Goal: Task Accomplishment & Management: Use online tool/utility

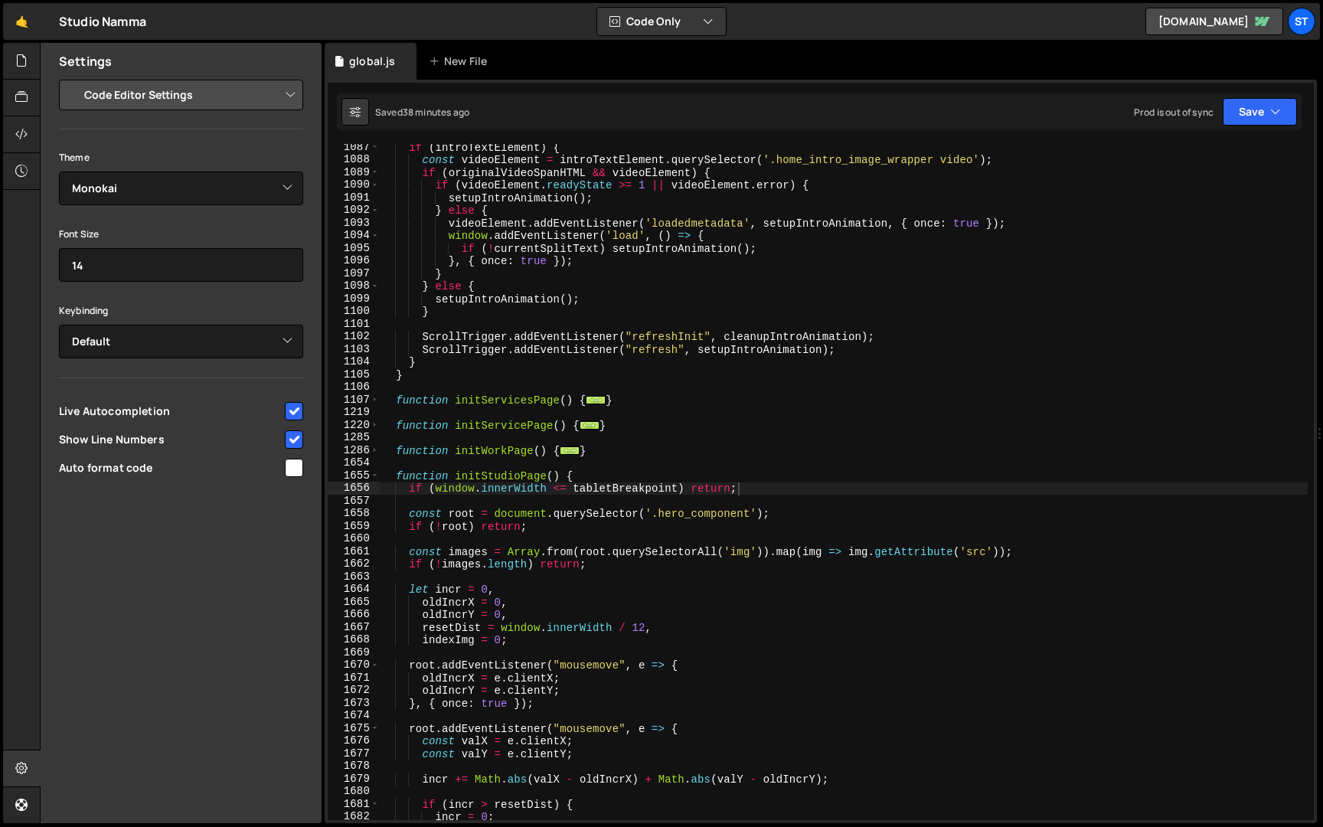
select select "editor"
select select "ace/theme/monokai"
type textarea "setupIntroAnimation();"
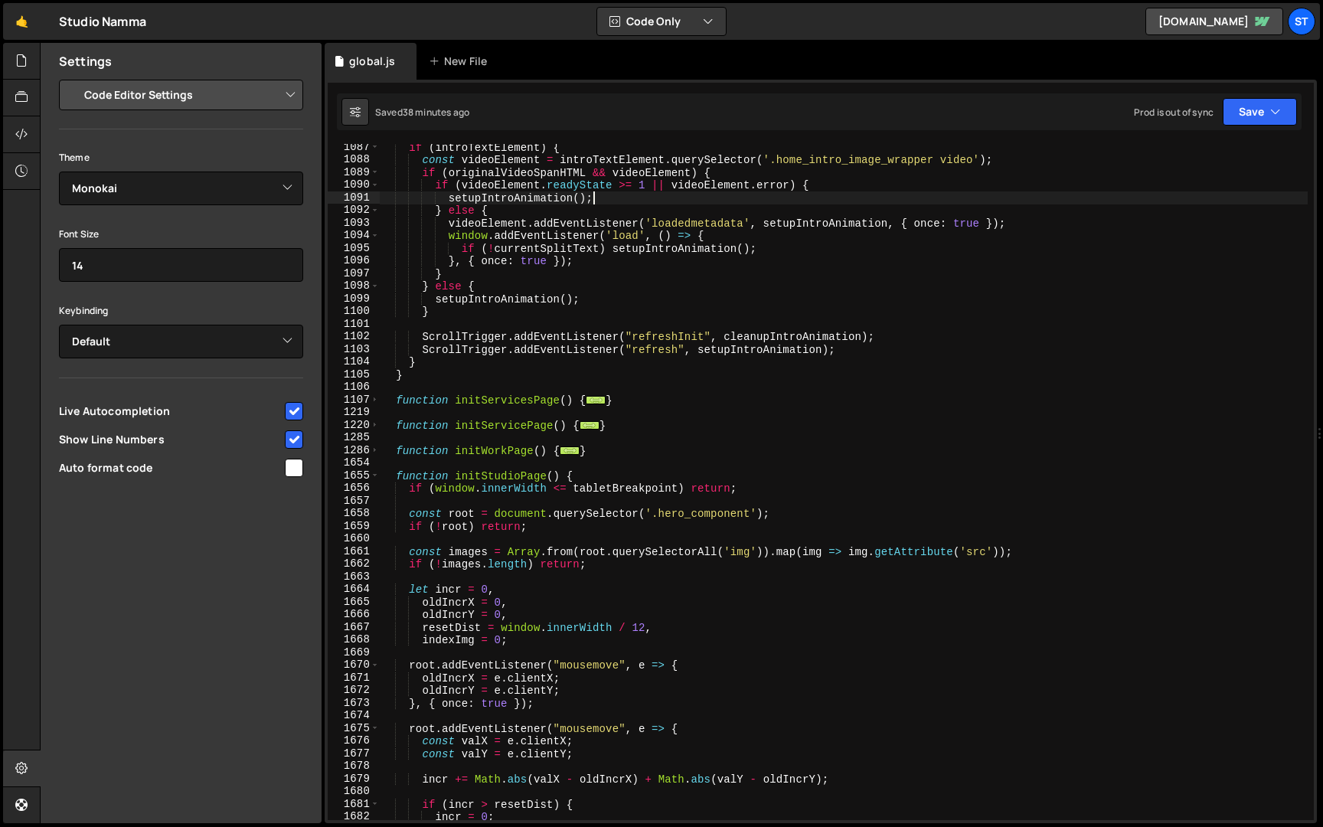
click at [1136, 203] on div "if ( introTextElement ) { const videoElement = introTextElement . querySelector…" at bounding box center [844, 491] width 928 height 701
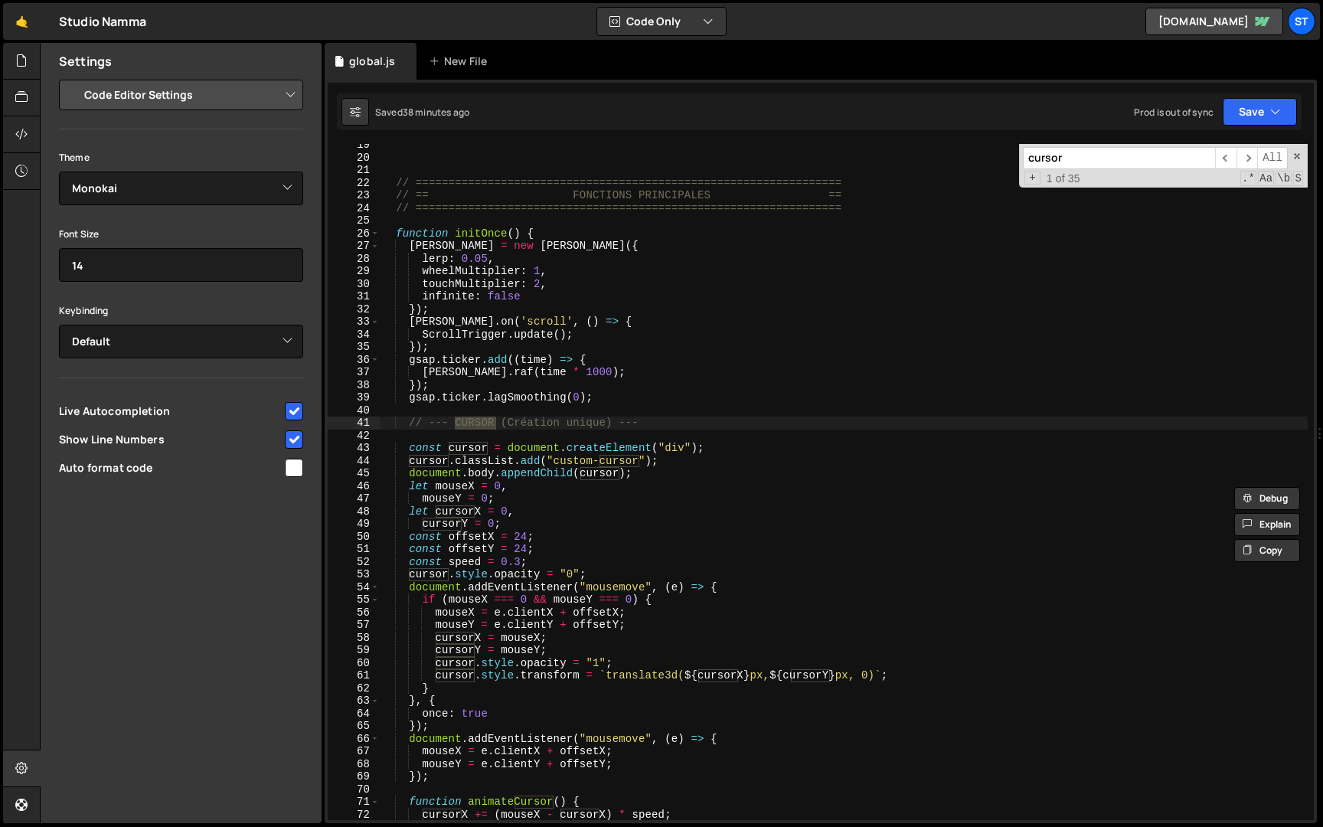
scroll to position [234, 0]
click at [1071, 158] on input "cursor" at bounding box center [1119, 158] width 192 height 22
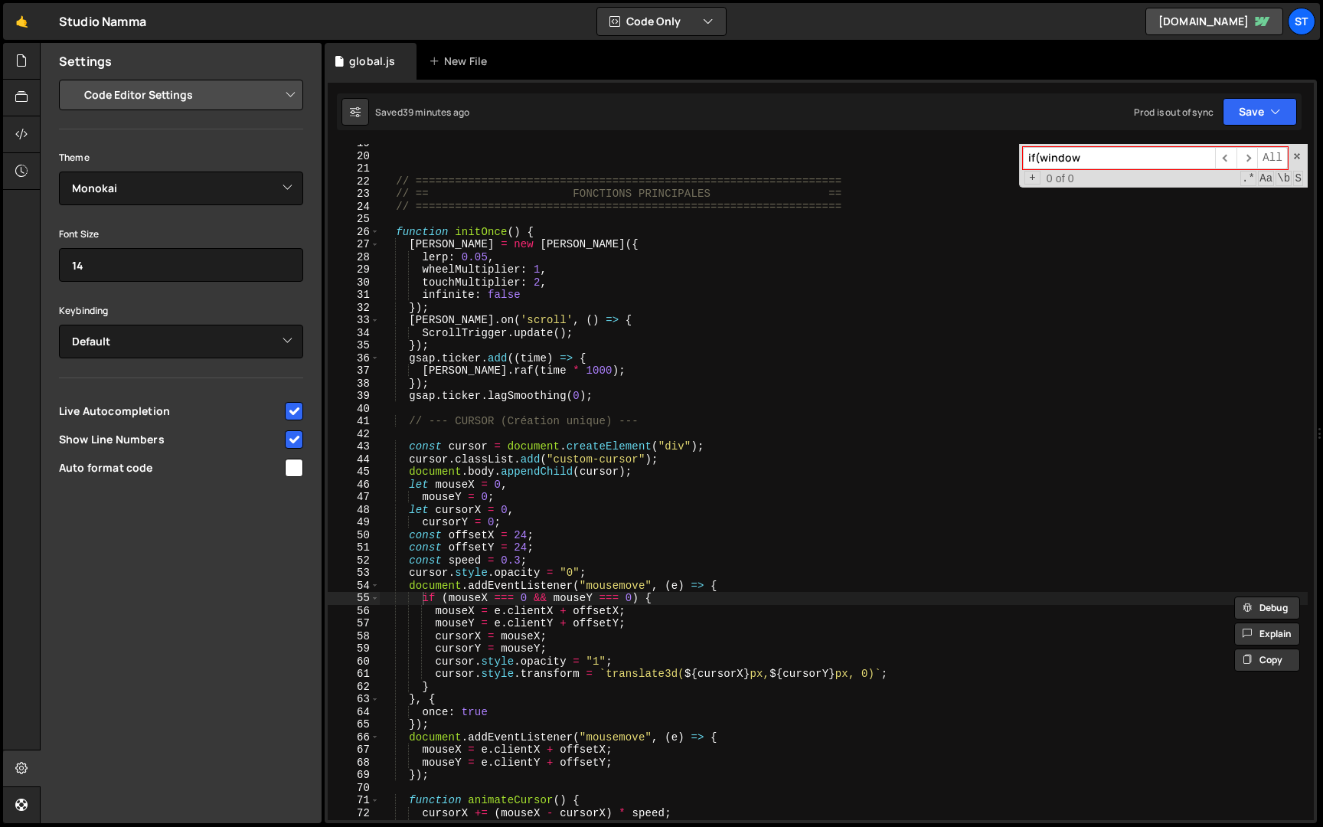
click at [1040, 159] on input "if(window" at bounding box center [1119, 158] width 192 height 22
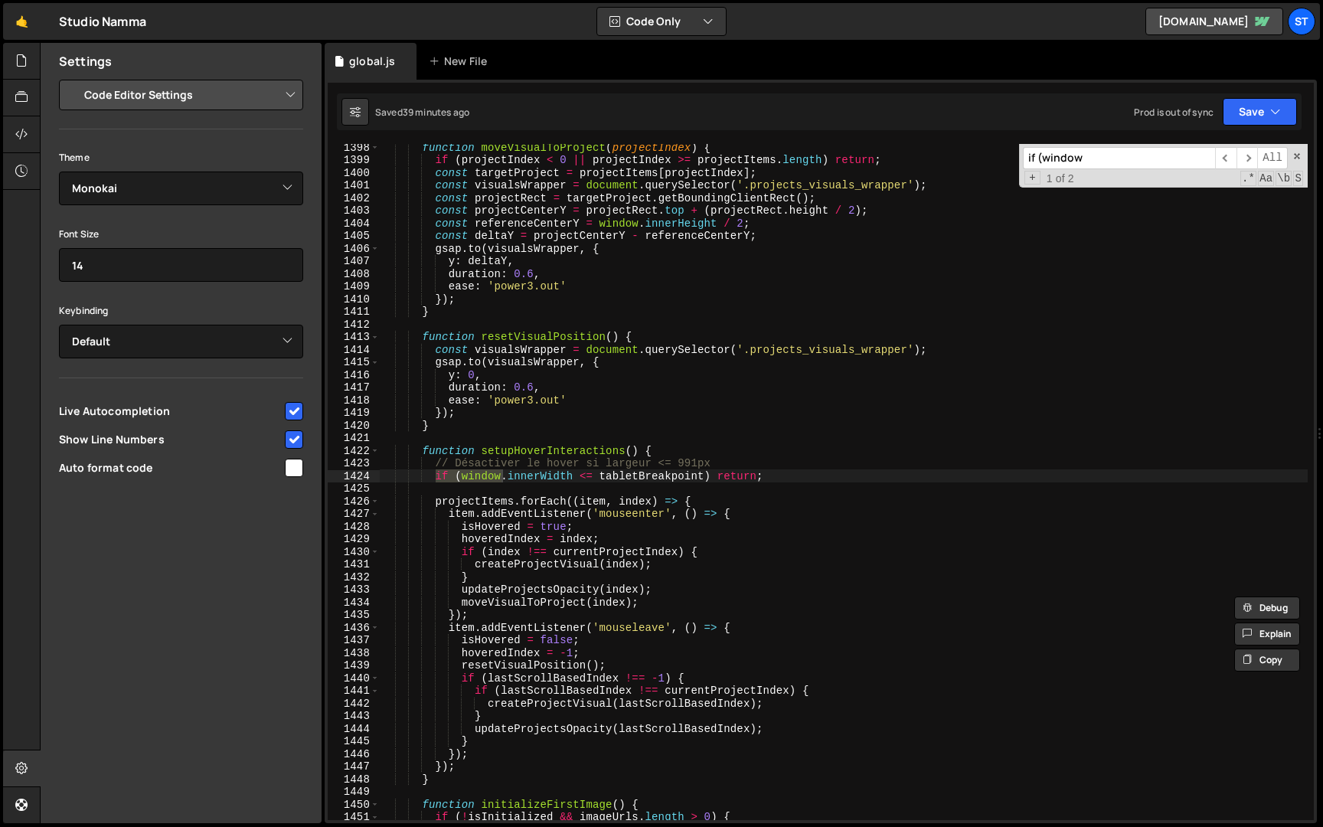
scroll to position [10876, 0]
type input "if (window"
type textarea "if (window.innerWidth <= tabletBreakpoint) return;"
drag, startPoint x: 775, startPoint y: 476, endPoint x: 439, endPoint y: 475, distance: 336.0
click at [439, 475] on div "function moveVisualToProject ( projectIndex ) { if ( projectIndex < 0 || projec…" at bounding box center [844, 491] width 928 height 701
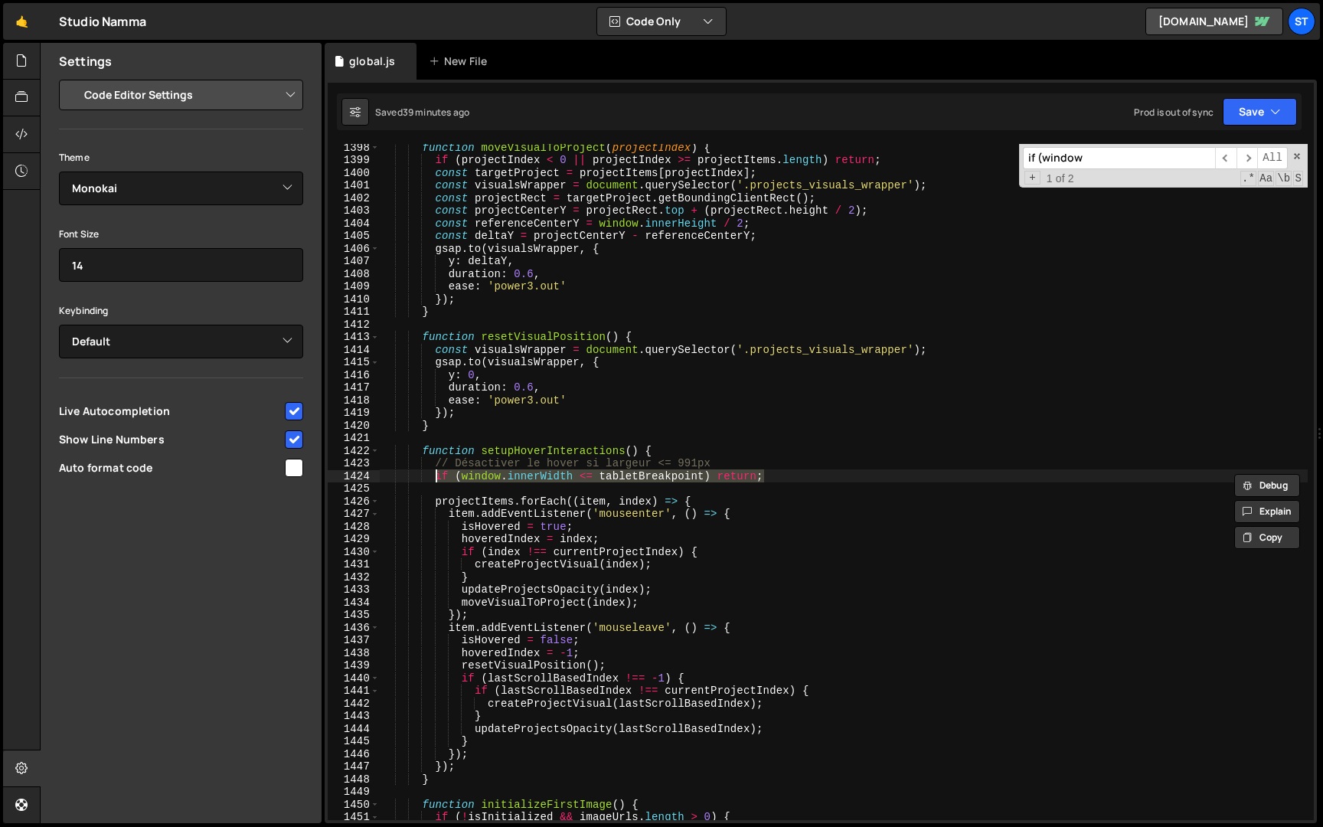
click at [1114, 158] on input "if (window" at bounding box center [1119, 158] width 192 height 22
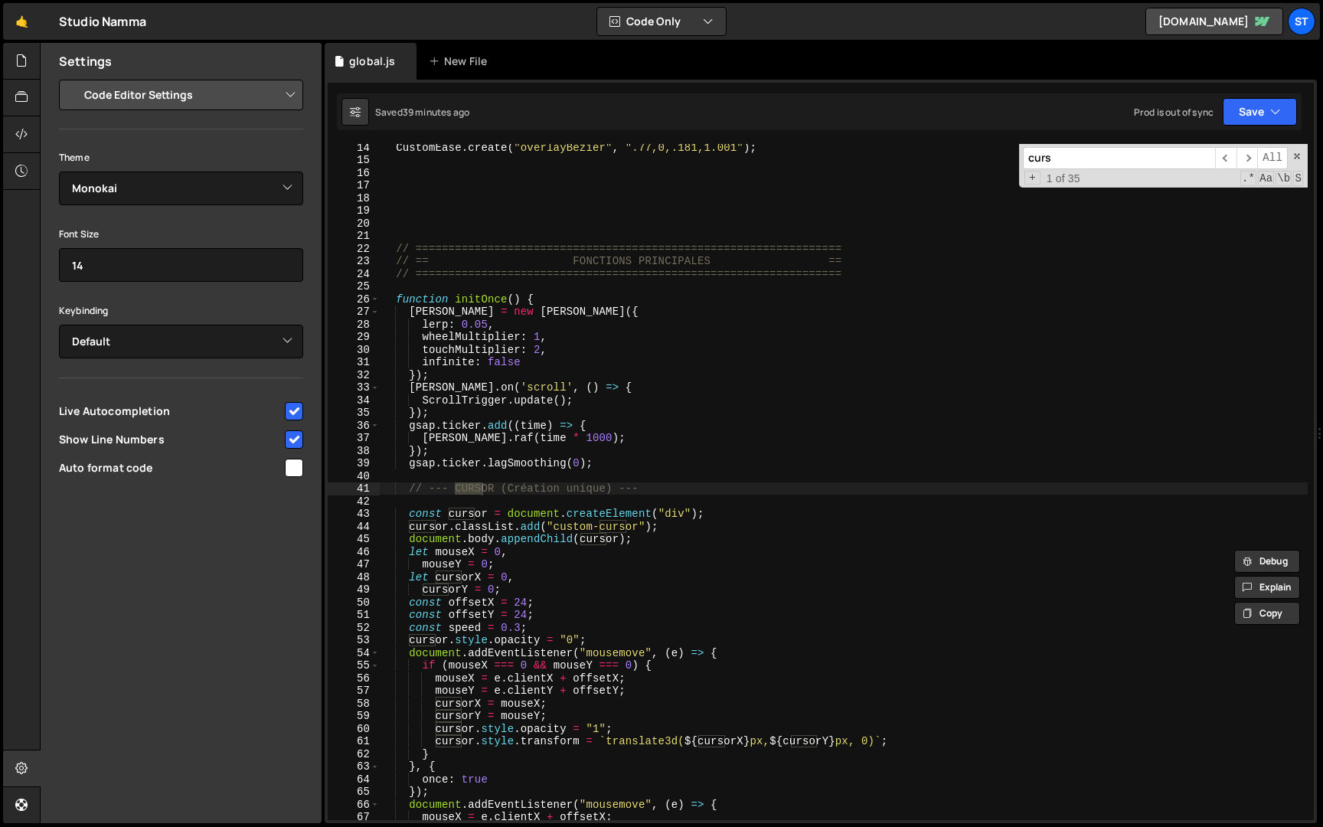
scroll to position [167, 0]
type input "curs"
type textarea "// --- CURSOR (Création unique) ---"
click at [660, 485] on div "CustomEase . create ( "overlayBezier" , ".77,0,.181,1.001" ) ; // =============…" at bounding box center [844, 491] width 928 height 701
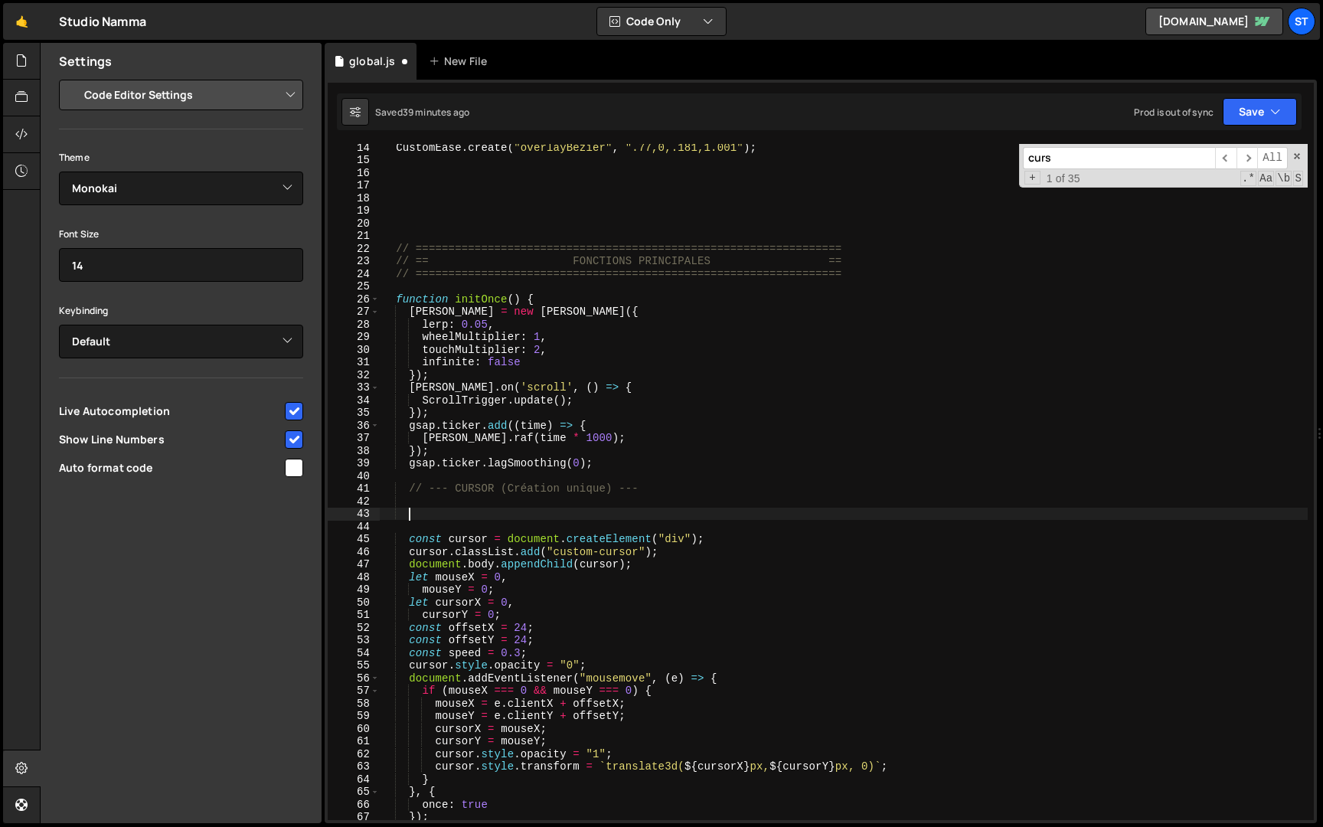
paste textarea "if (window.innerWidth <= tabletBreakpoint) return;"
type textarea "if (window.innerWidth <= tabletBreakpoint) return;"
click at [534, 499] on div "CustomEase . create ( "overlayBezier" , ".77,0,.181,1.001" ) ; // =============…" at bounding box center [844, 491] width 928 height 701
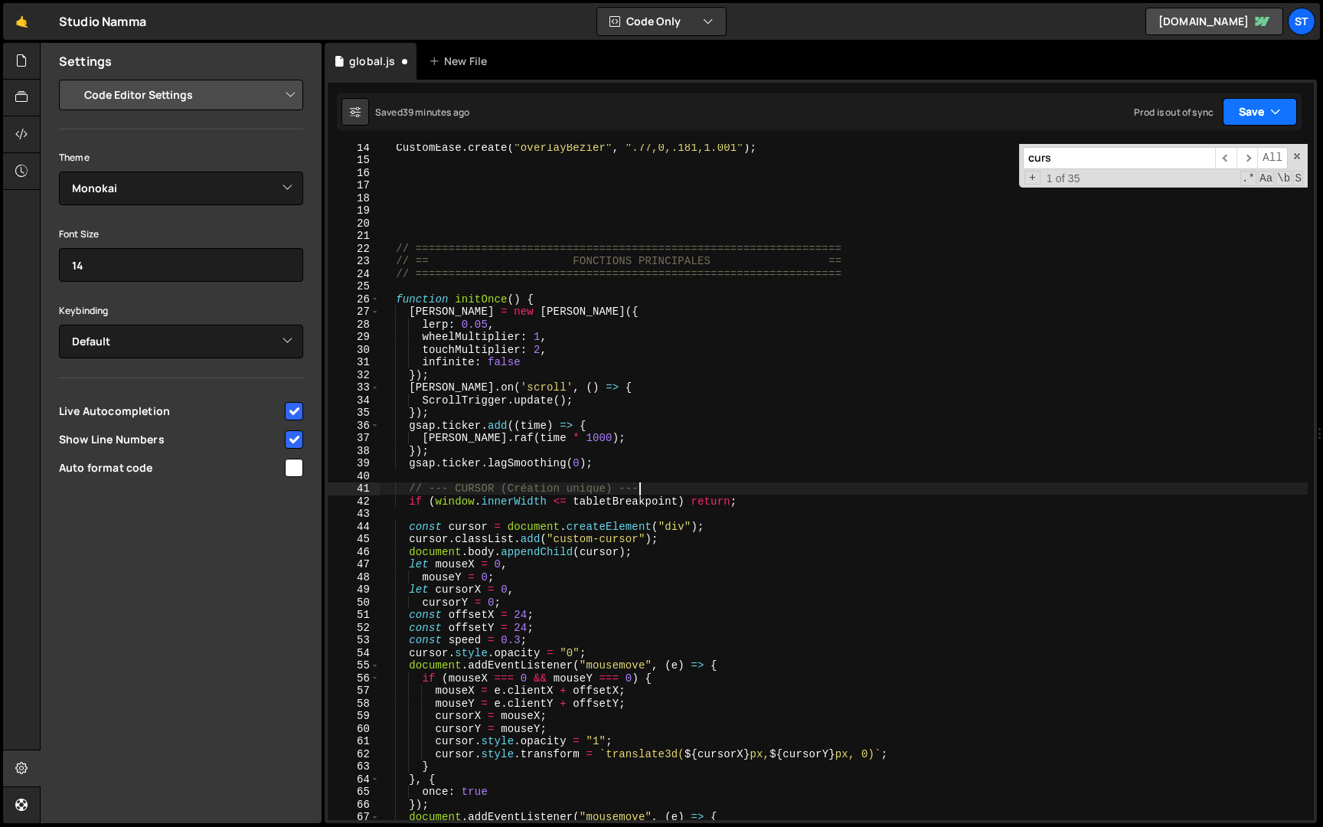
click at [1238, 109] on button "Save" at bounding box center [1259, 112] width 74 height 28
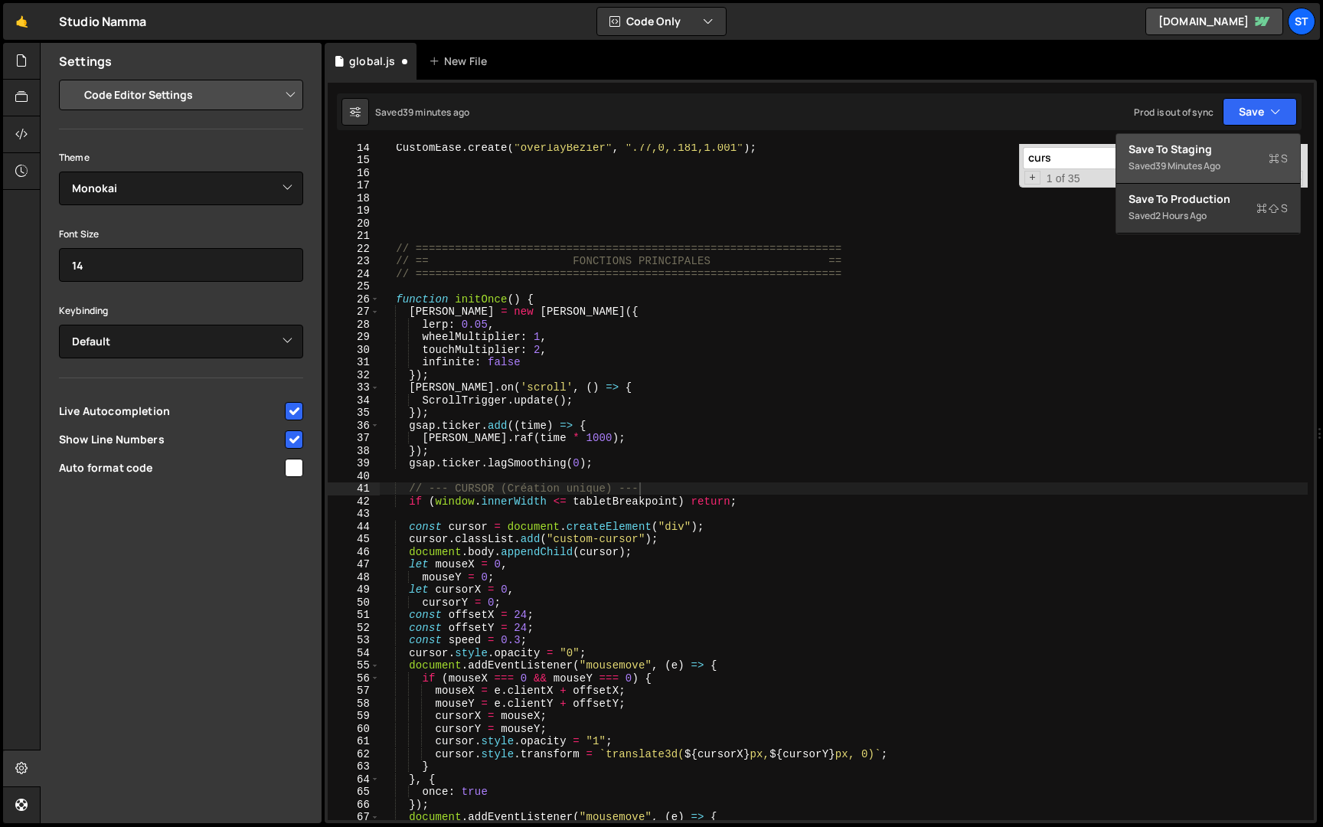
click at [1237, 149] on div "Save to Staging S" at bounding box center [1207, 149] width 159 height 15
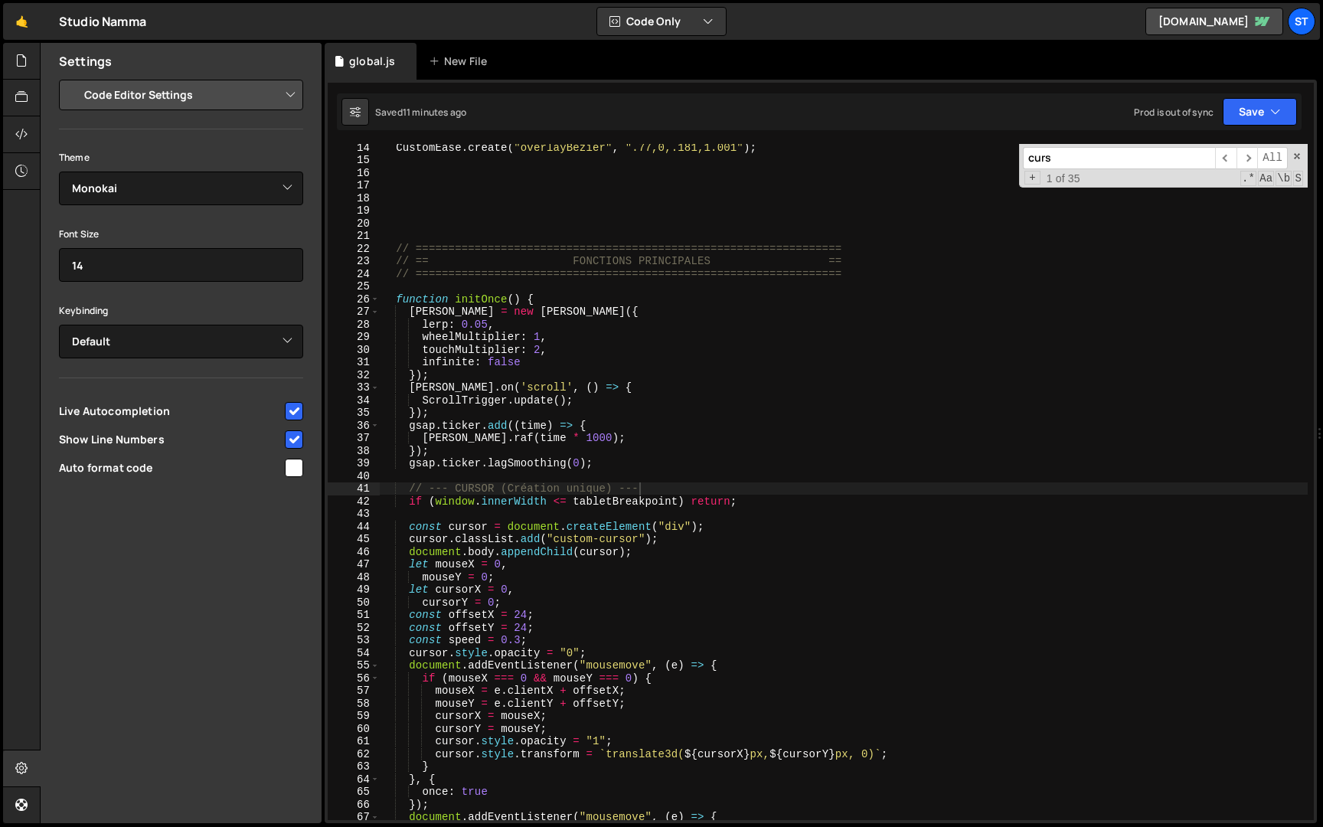
type textarea "if (window.innerWidth <= tabletBreakpoint) return;"
click at [742, 500] on div "CustomEase . create ( "overlayBezier" , ".77,0,.181,1.001" ) ; // =============…" at bounding box center [844, 491] width 928 height 701
click at [1075, 165] on input "curs" at bounding box center [1119, 158] width 192 height 22
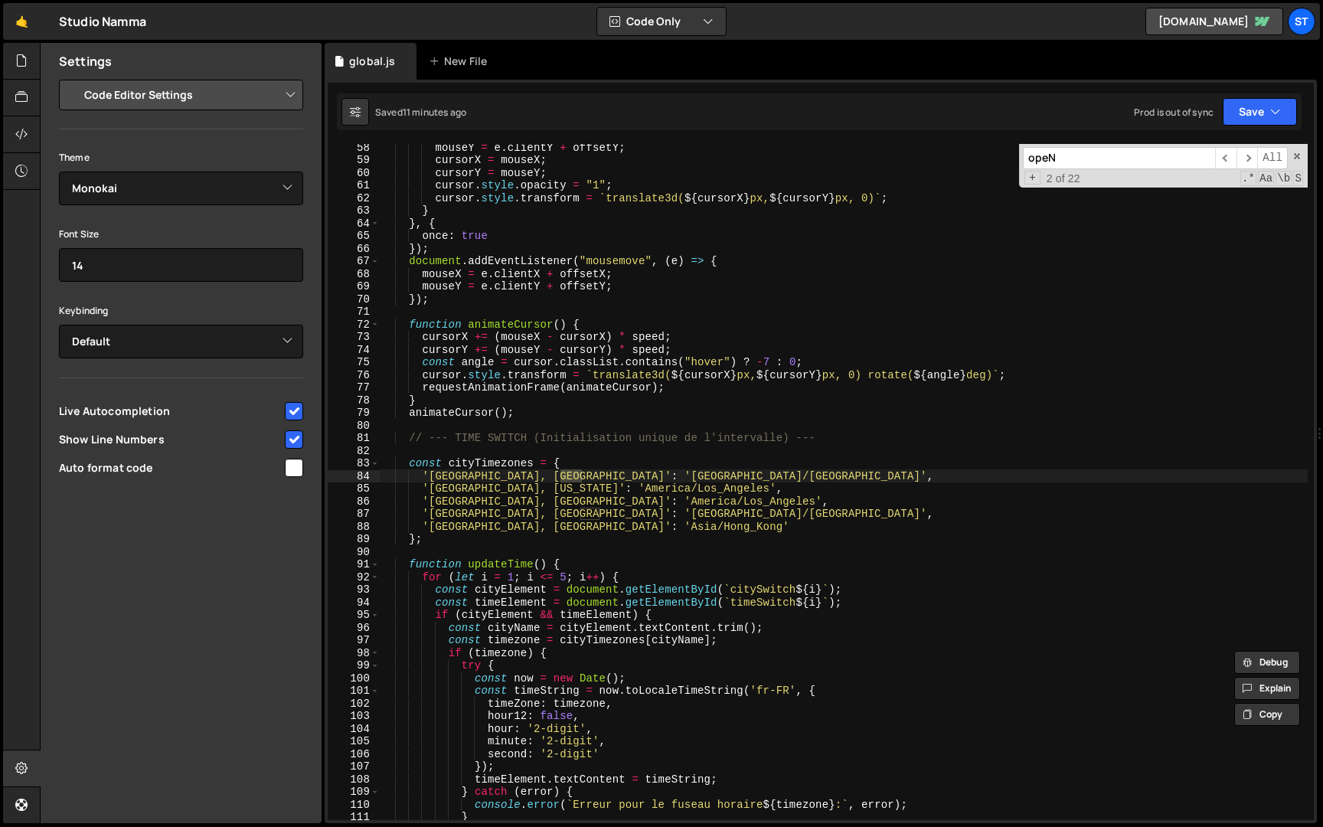
scroll to position [1228, 0]
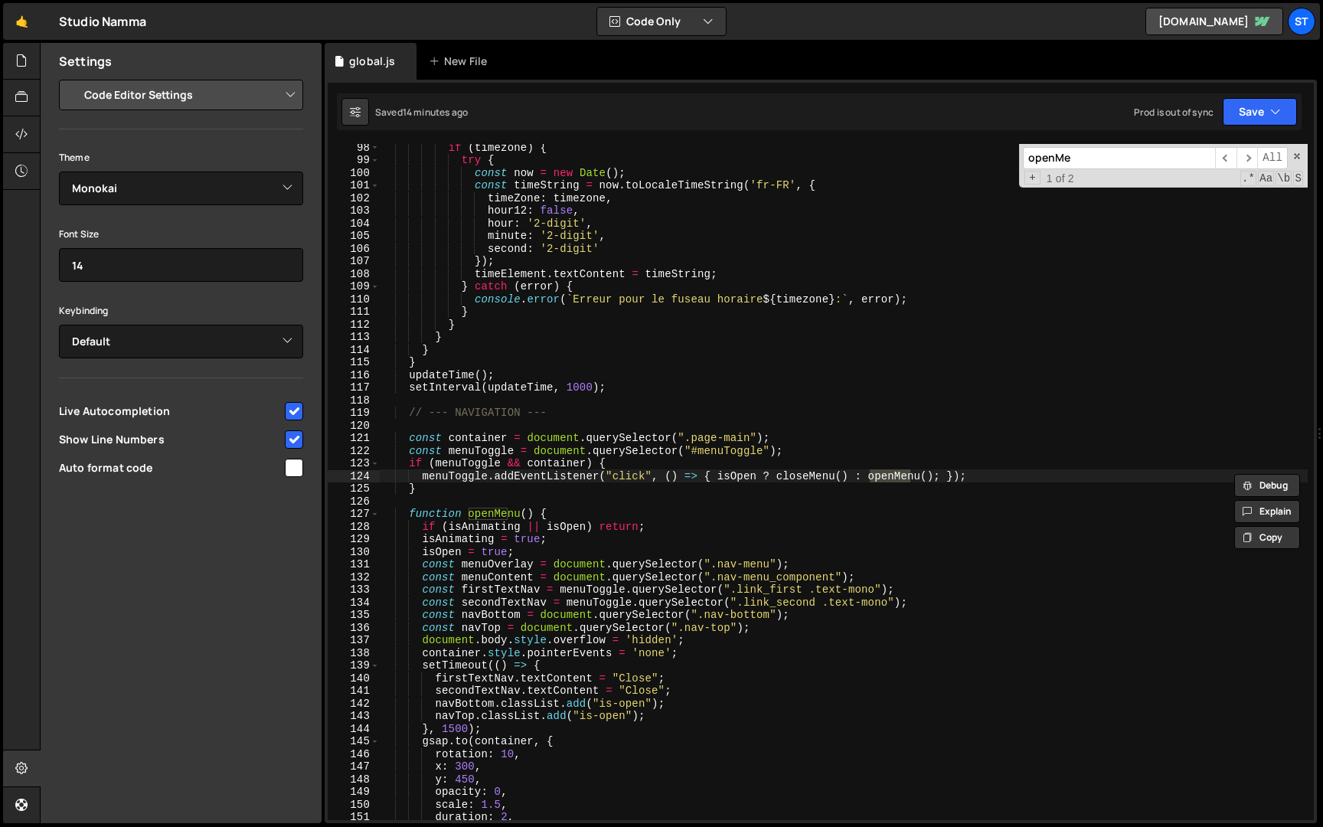
click at [1082, 158] on input "openMe" at bounding box center [1119, 158] width 192 height 22
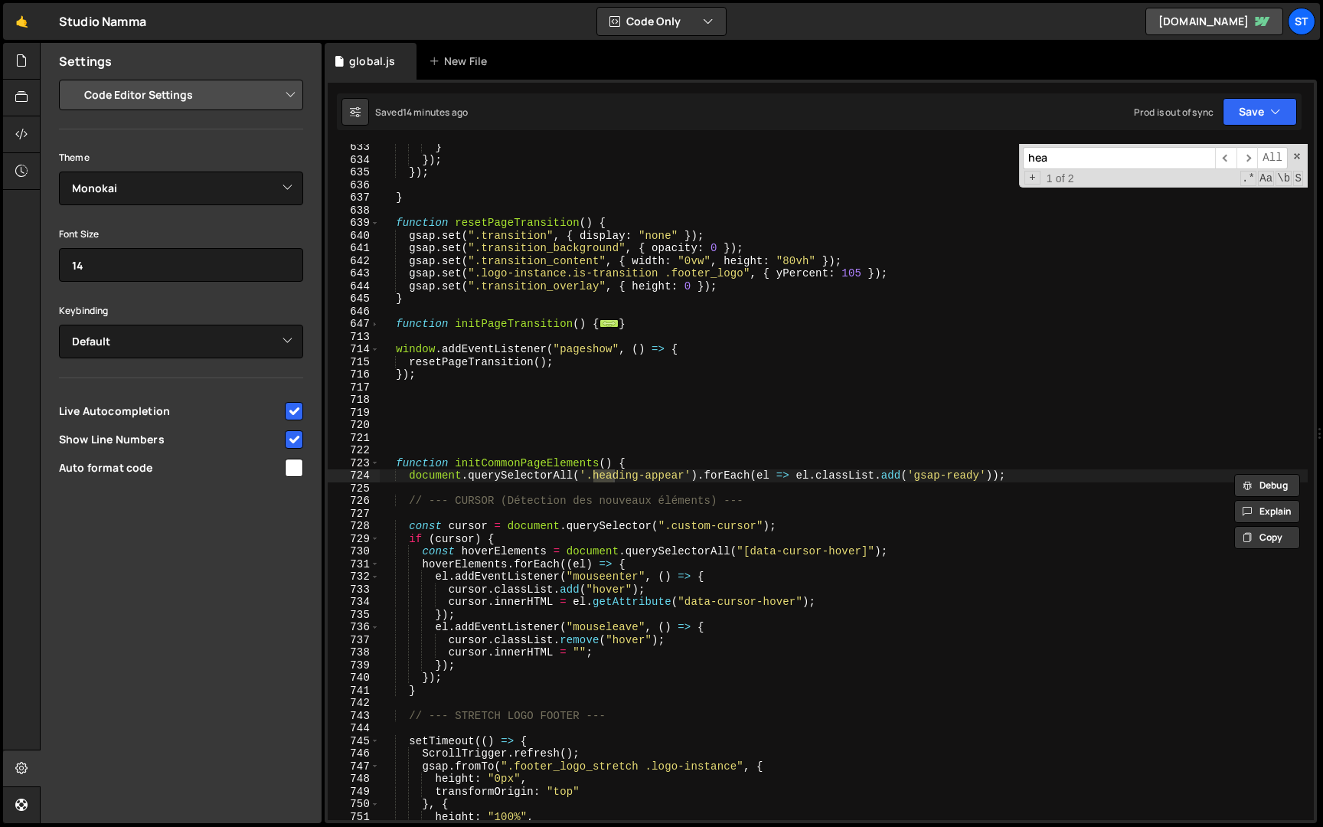
scroll to position [4246, 0]
type input "heading-app"
click at [1251, 157] on span "​" at bounding box center [1246, 158] width 21 height 22
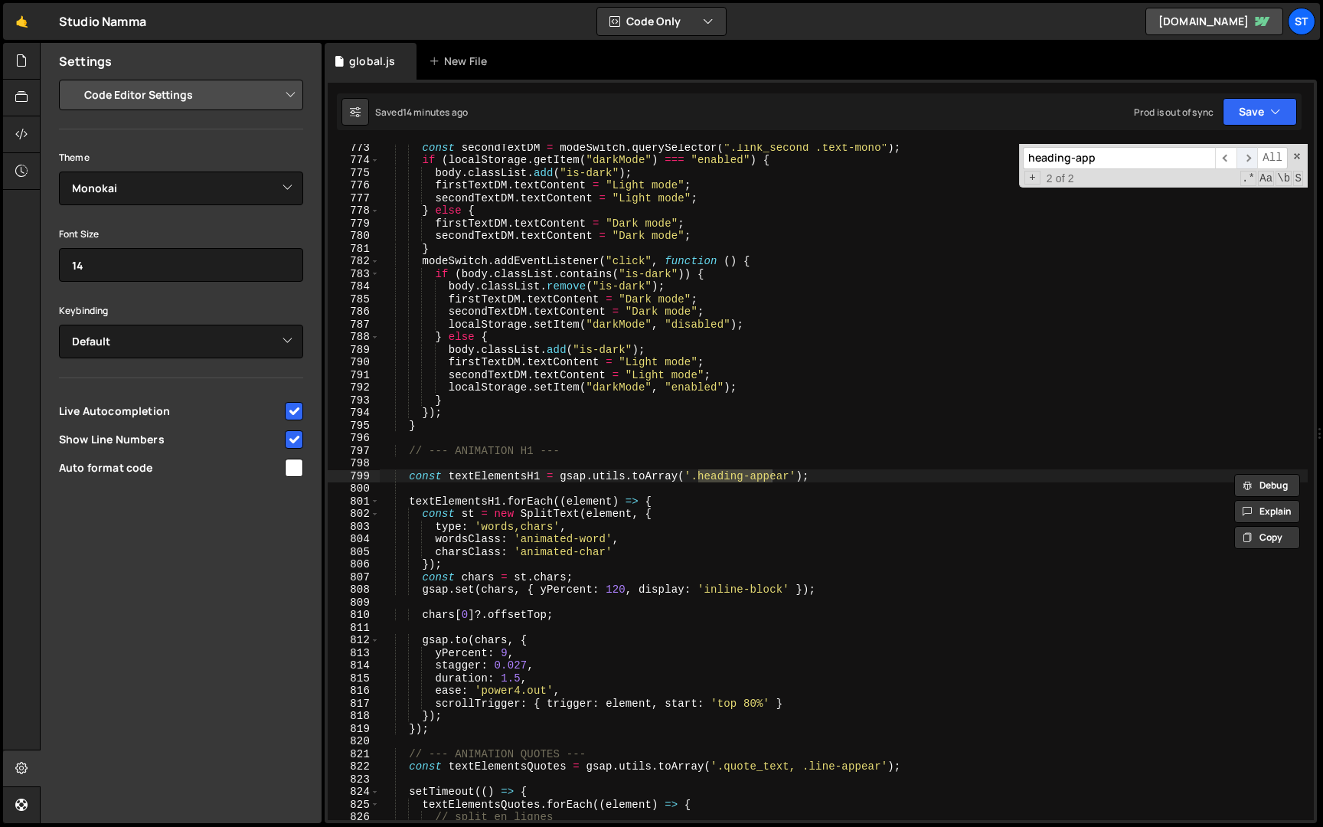
scroll to position [5193, 0]
click at [619, 591] on div "const secondTextDM = modeSwitch . querySelector ( ".link_second .text-mono" ) ;…" at bounding box center [844, 491] width 928 height 701
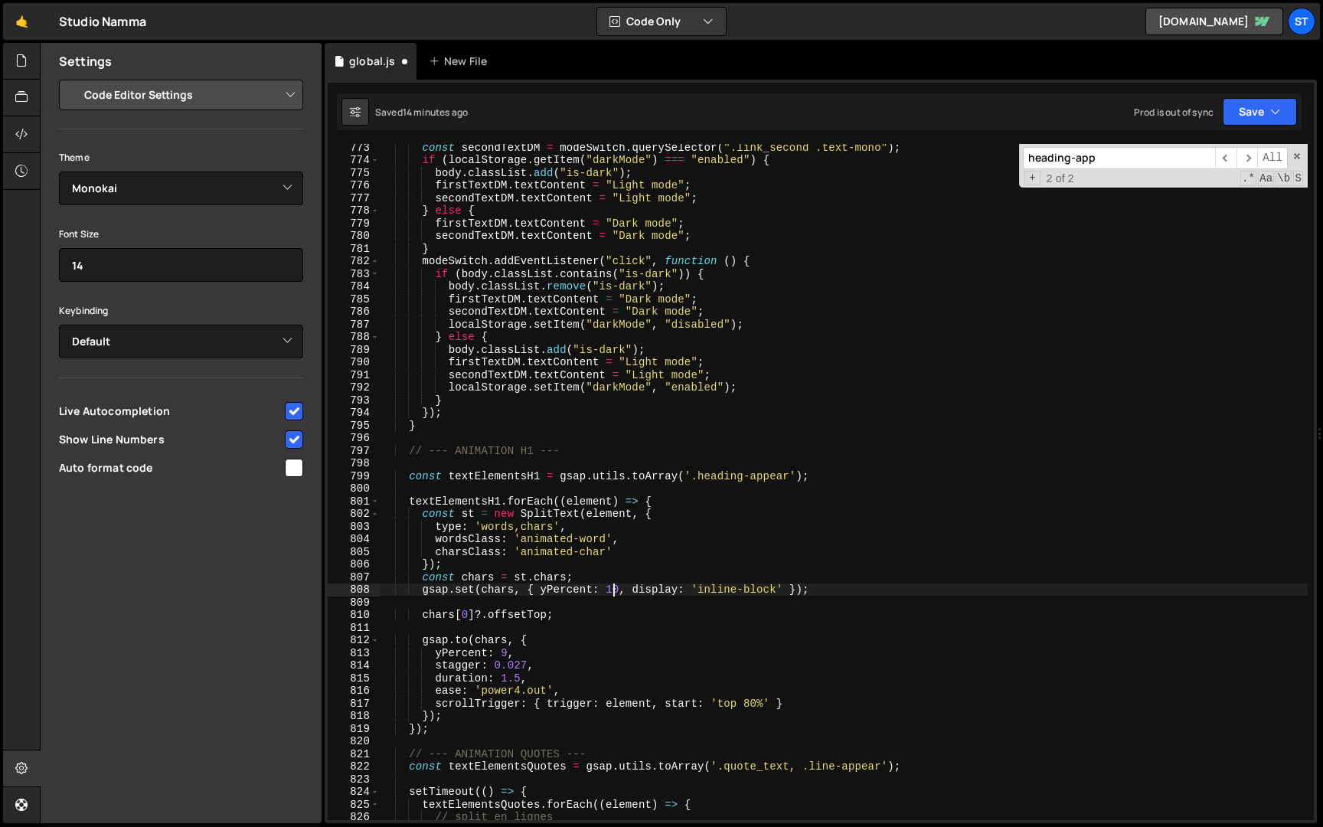
scroll to position [0, 16]
click at [1258, 112] on button "Save" at bounding box center [1259, 112] width 74 height 28
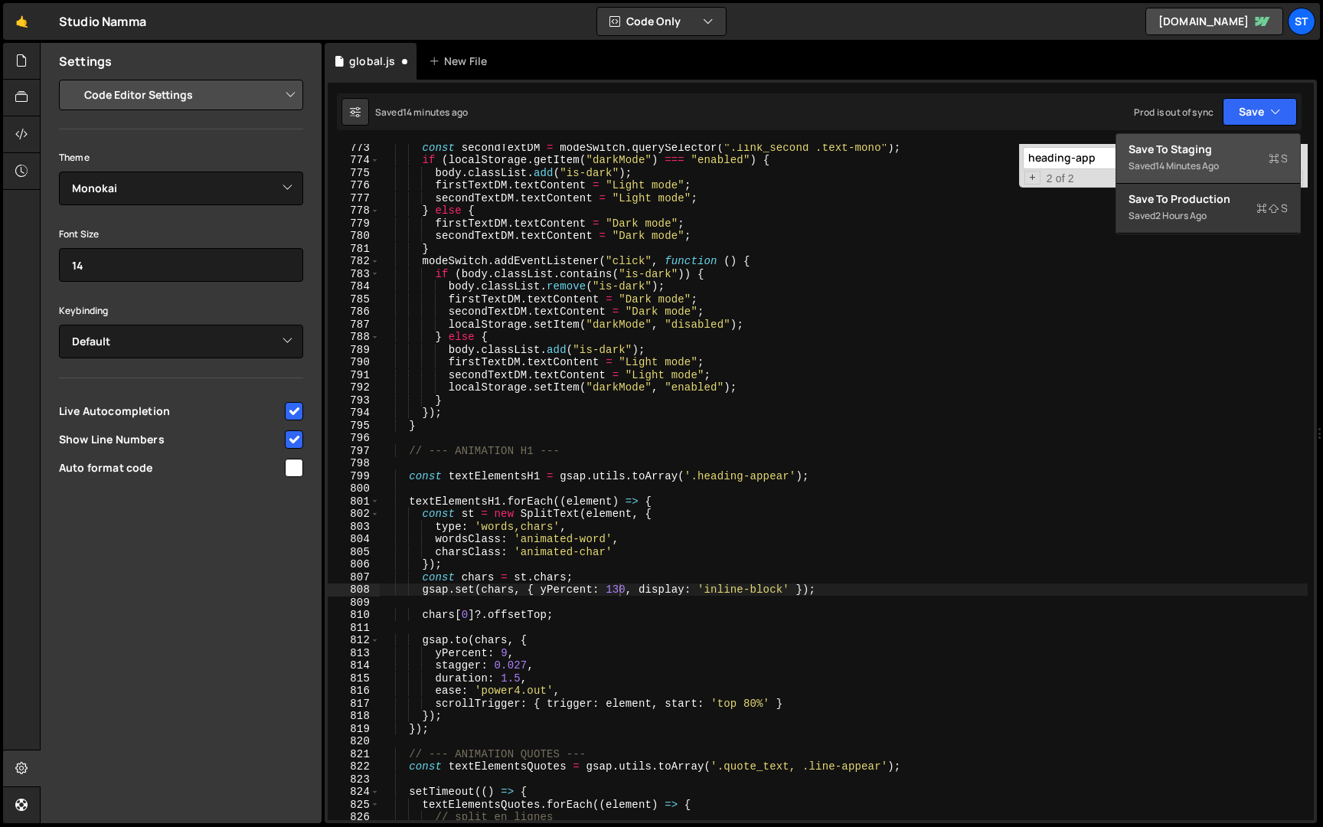
click at [1215, 171] on div "14 minutes ago" at bounding box center [1187, 165] width 64 height 13
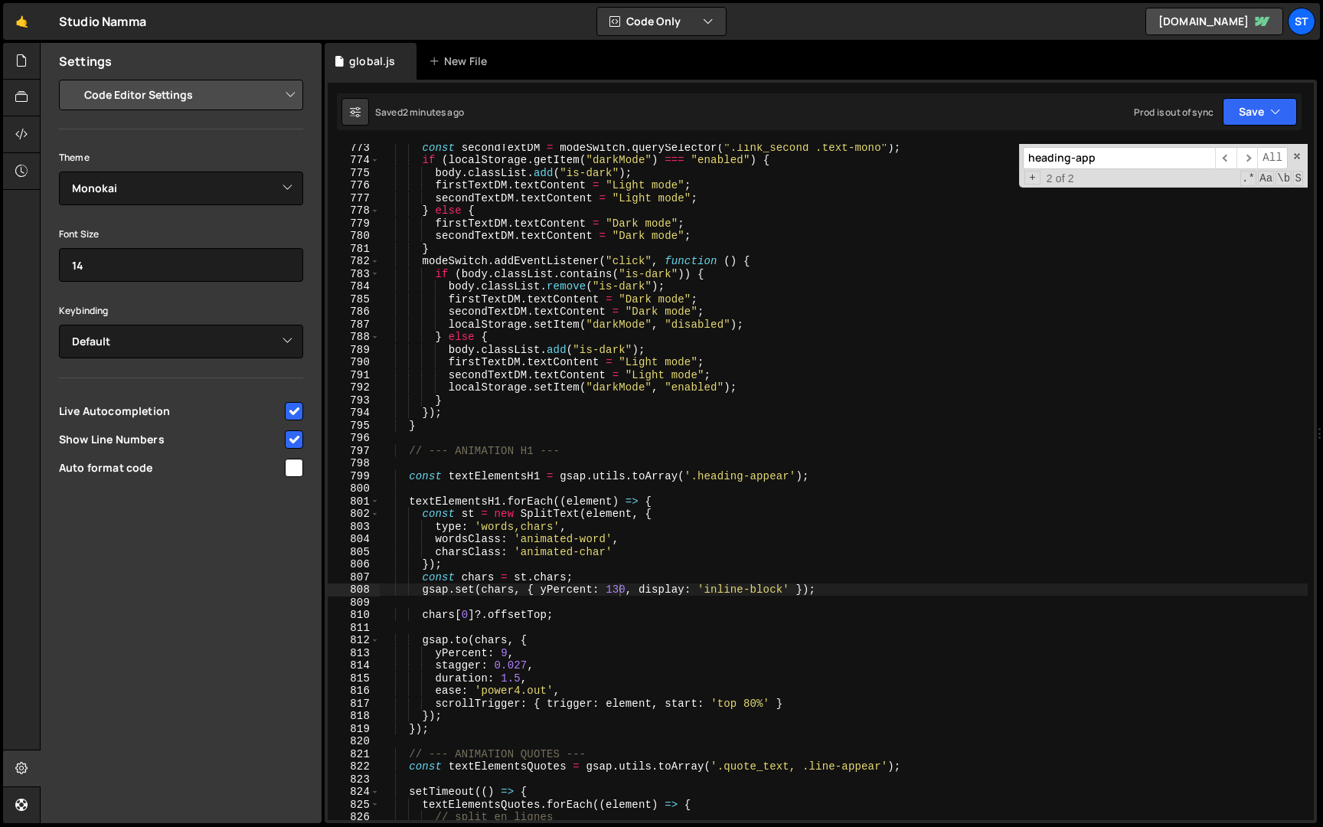
click at [618, 589] on div "const secondTextDM = modeSwitch . querySelector ( ".link_second .text-mono" ) ;…" at bounding box center [844, 491] width 928 height 701
type textarea "gsap.set(chars, { yPercent: 150, display: 'inline-block' });"
click at [1242, 115] on button "Save" at bounding box center [1259, 112] width 74 height 28
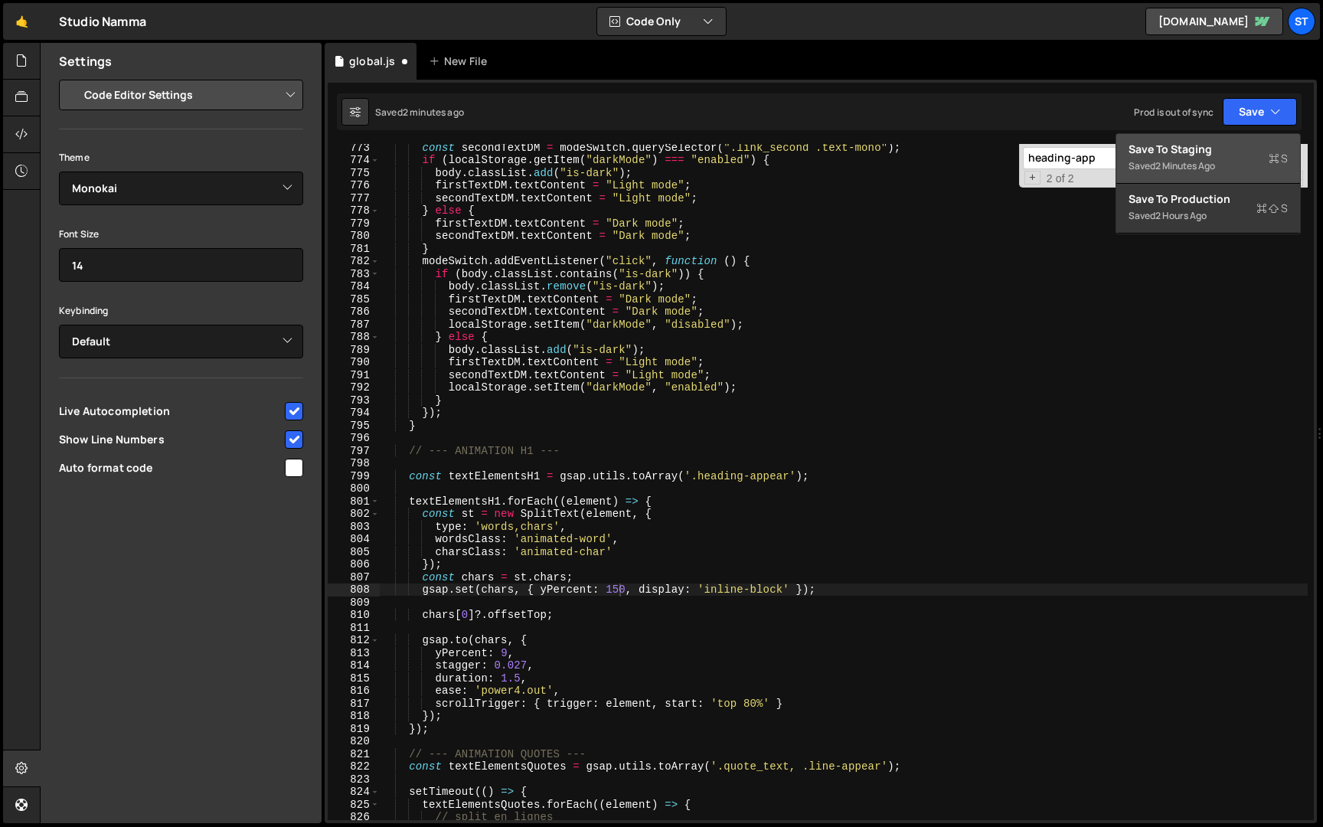
click at [1209, 155] on div "Save to Staging S" at bounding box center [1207, 149] width 159 height 15
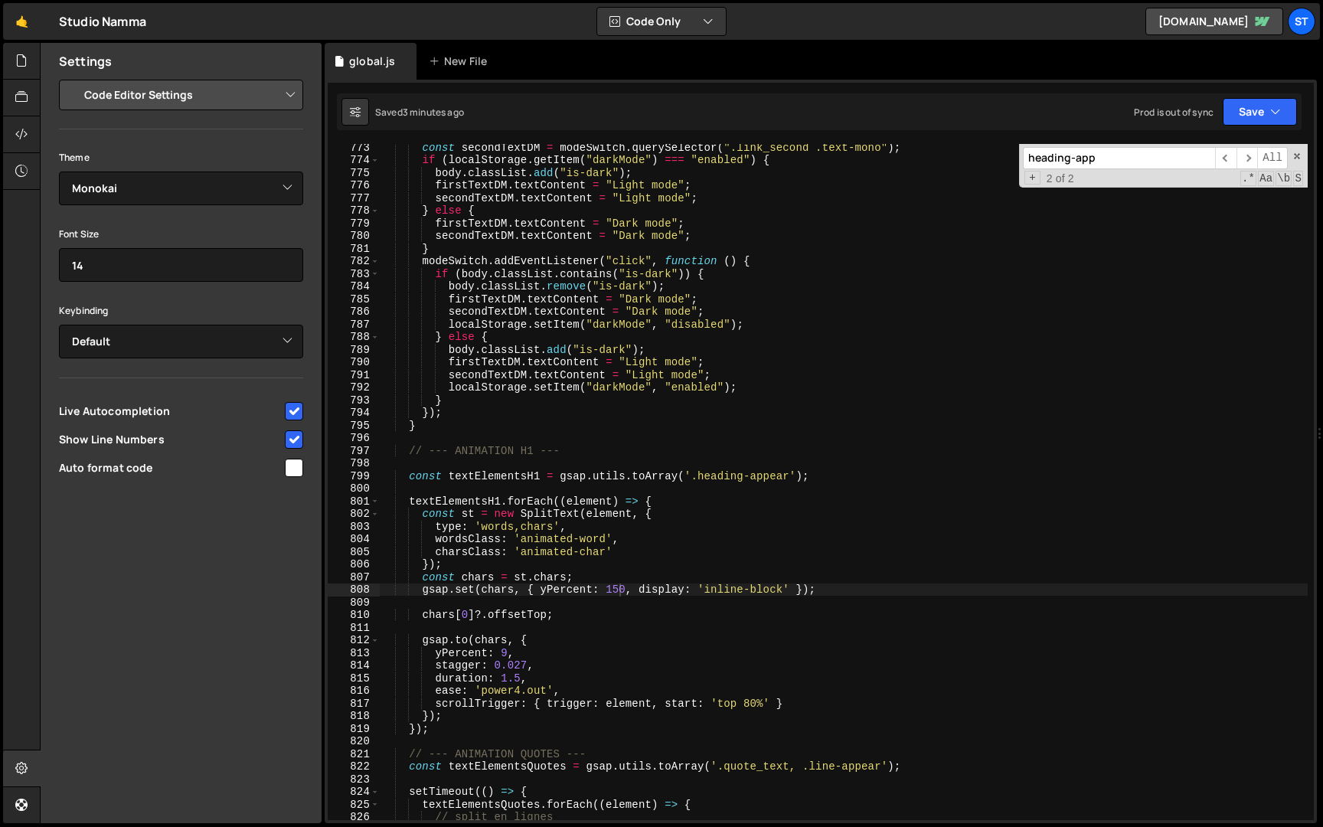
click at [1130, 165] on input "heading-app" at bounding box center [1119, 158] width 192 height 22
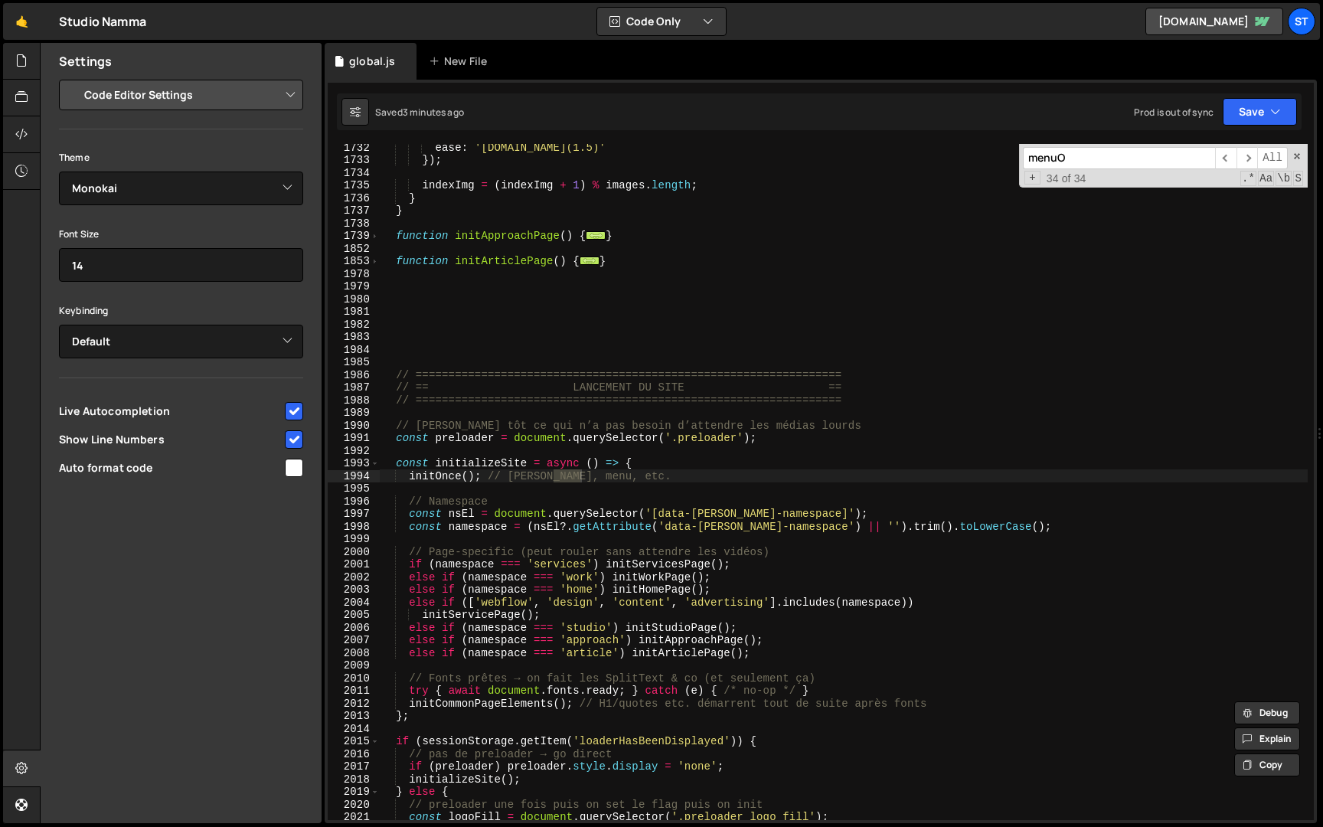
scroll to position [1303, 0]
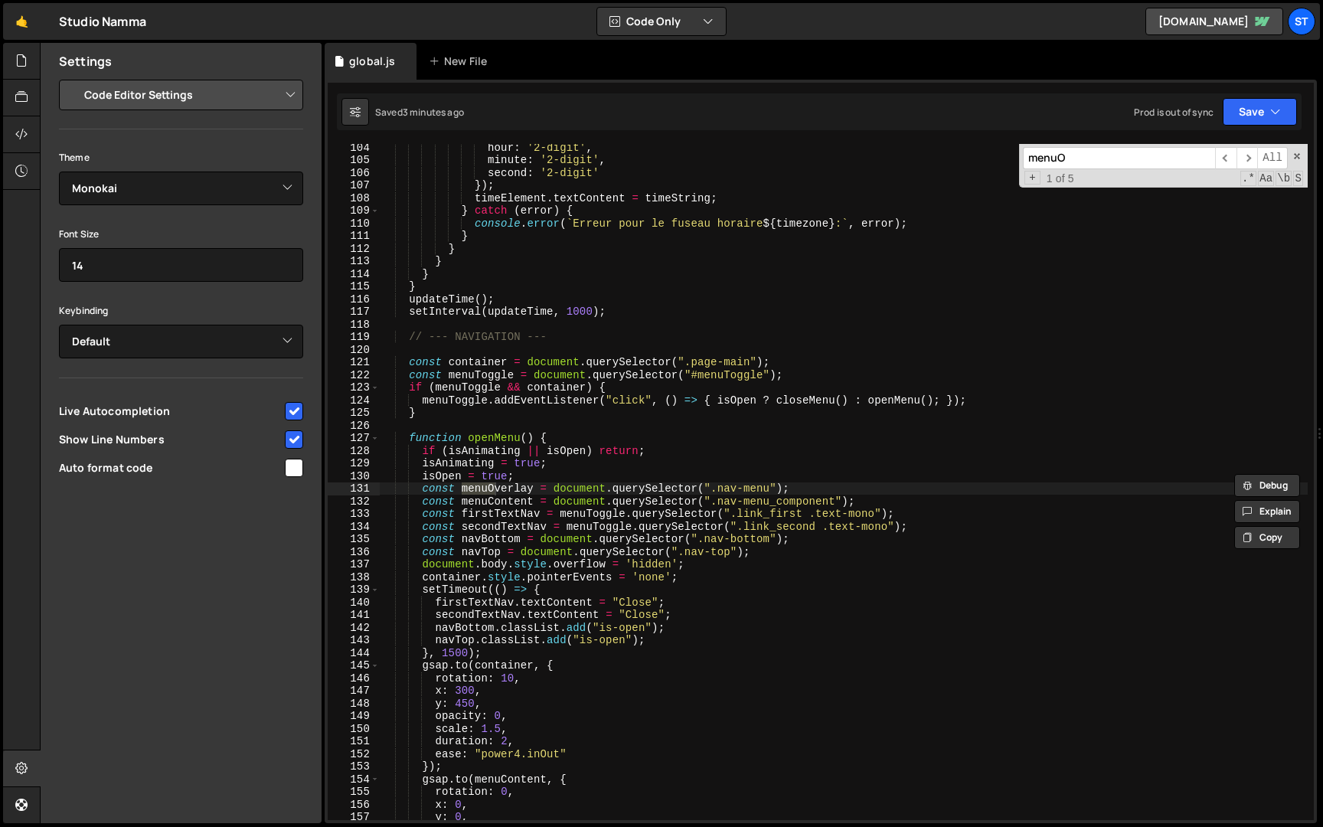
type input "menuO"
click at [411, 337] on div "hour : '2-digit' , minute : '2-digit' , second : '2-digit' }) ; timeElement . t…" at bounding box center [844, 491] width 928 height 701
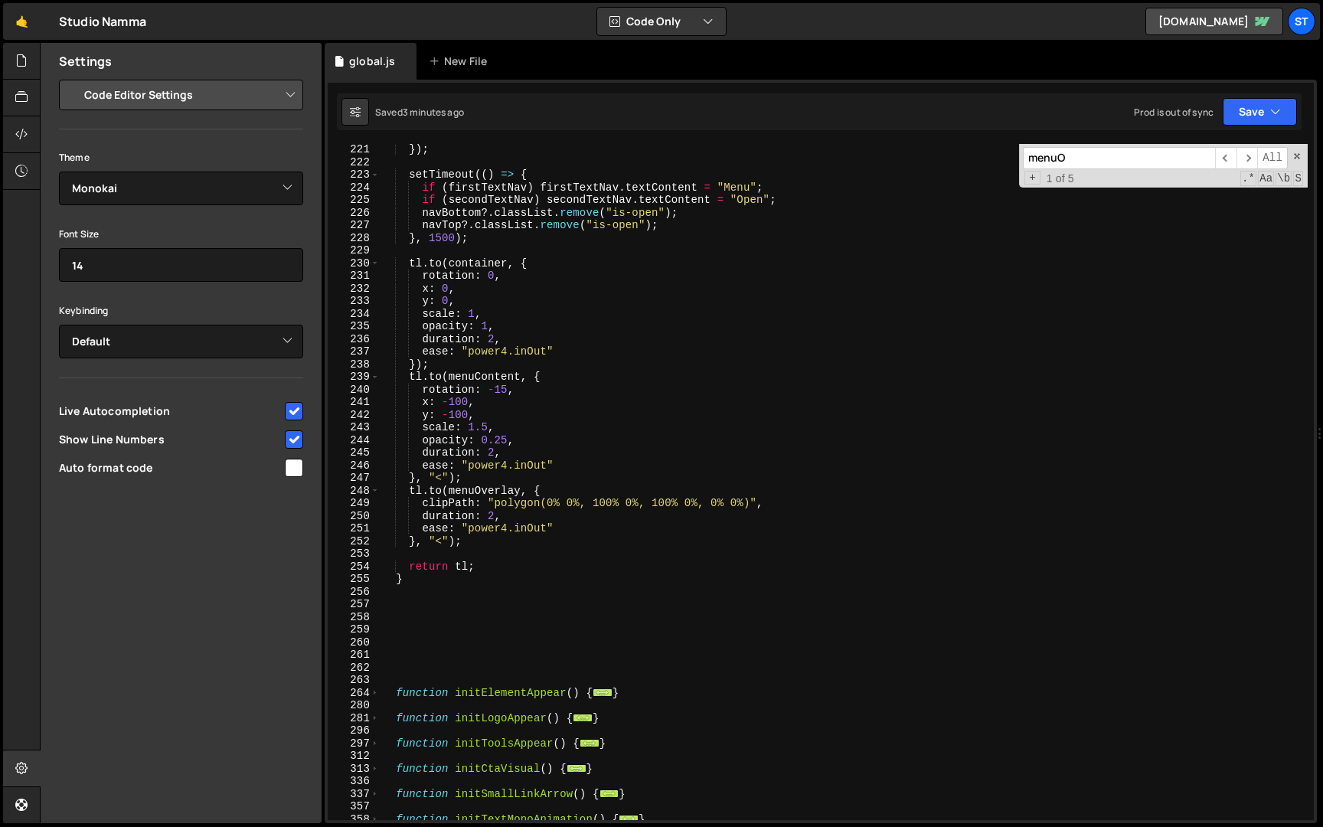
scroll to position [2820, 0]
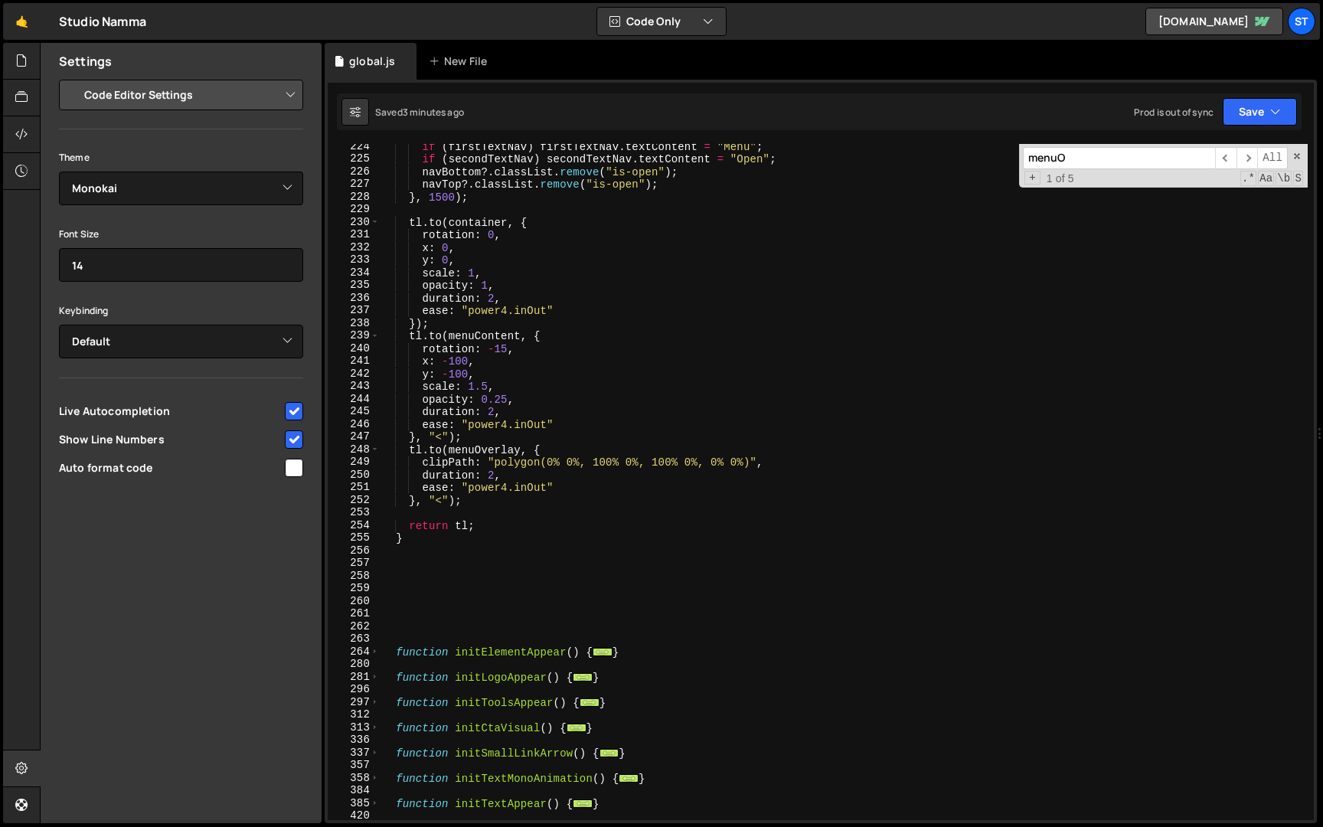
click at [416, 539] on div "if ( firstTextNav ) firstTextNav . textContent = "Menu" ; if ( secondTextNav ) …" at bounding box center [844, 490] width 928 height 701
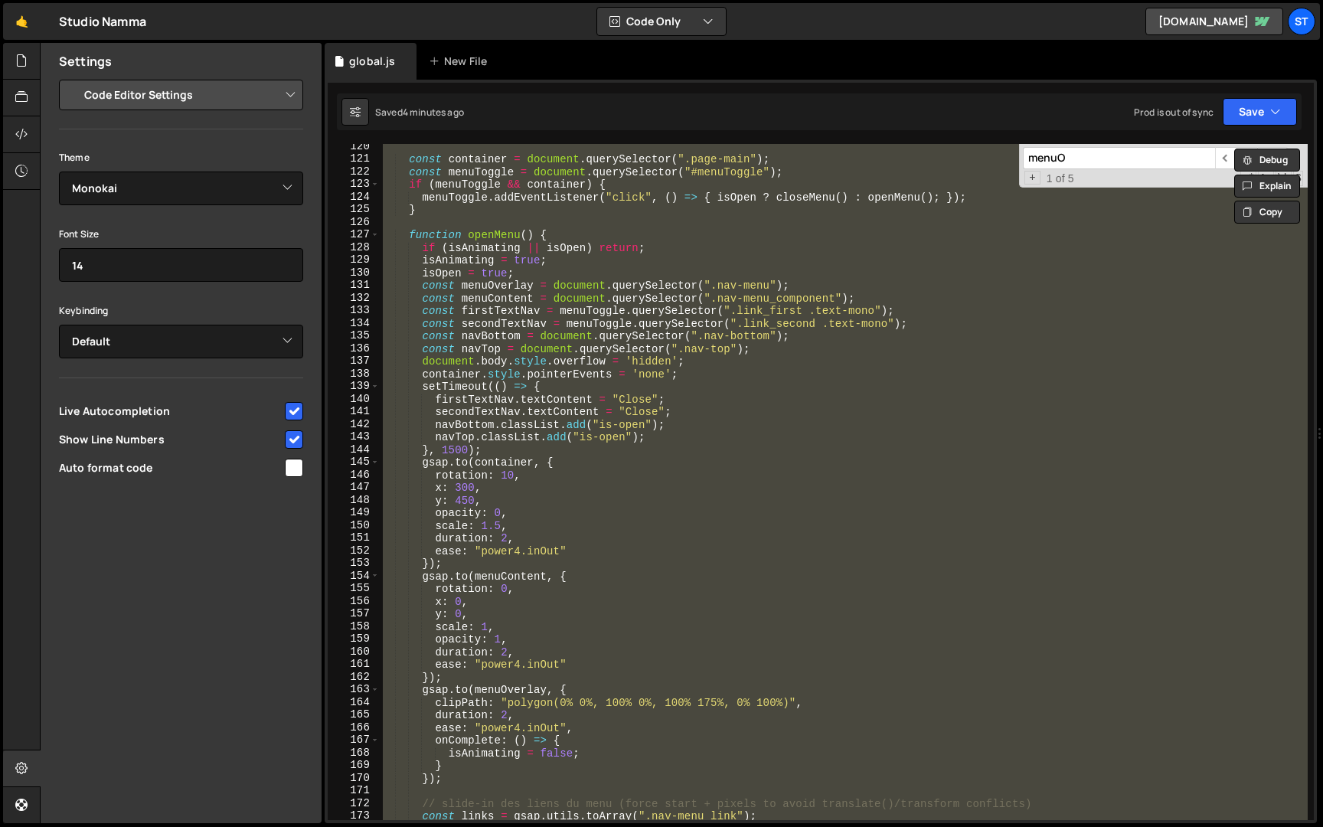
scroll to position [1506, 0]
click at [445, 377] on div "const container = document . querySelector ( ".page-main" ) ; const menuToggle …" at bounding box center [844, 482] width 928 height 676
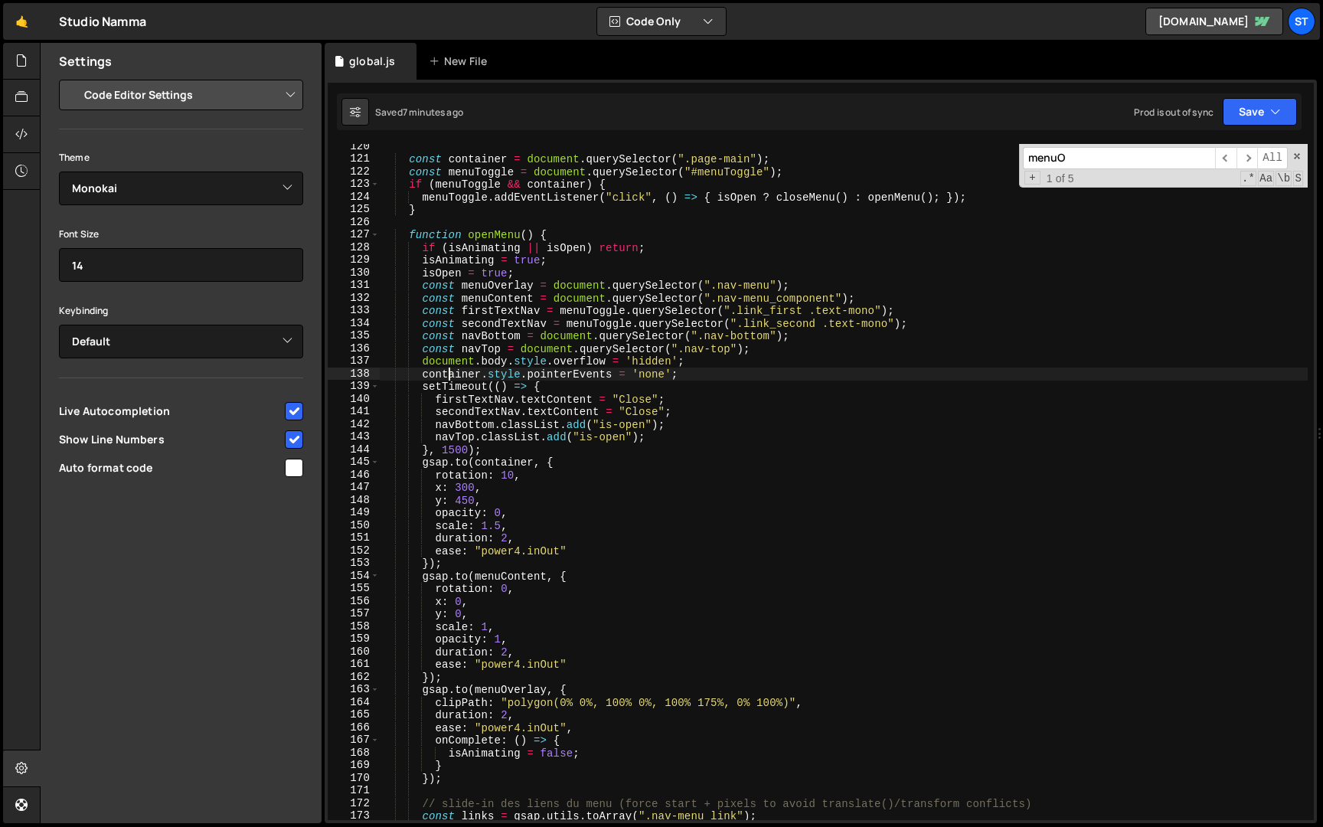
scroll to position [0, 1]
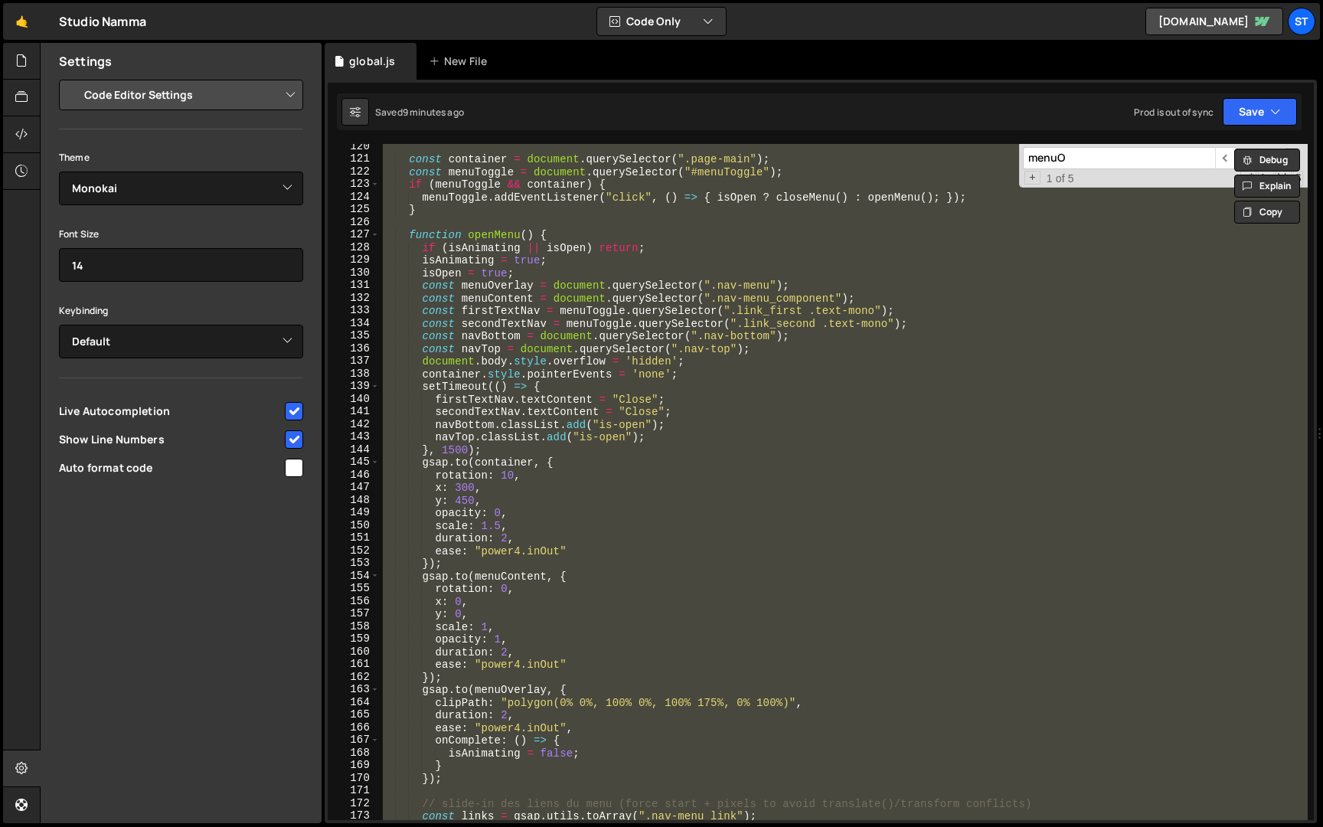
click at [548, 514] on div "const container = document . querySelector ( ".page-main" ) ; const menuToggle …" at bounding box center [844, 482] width 928 height 676
type textarea "opacity: 0,"
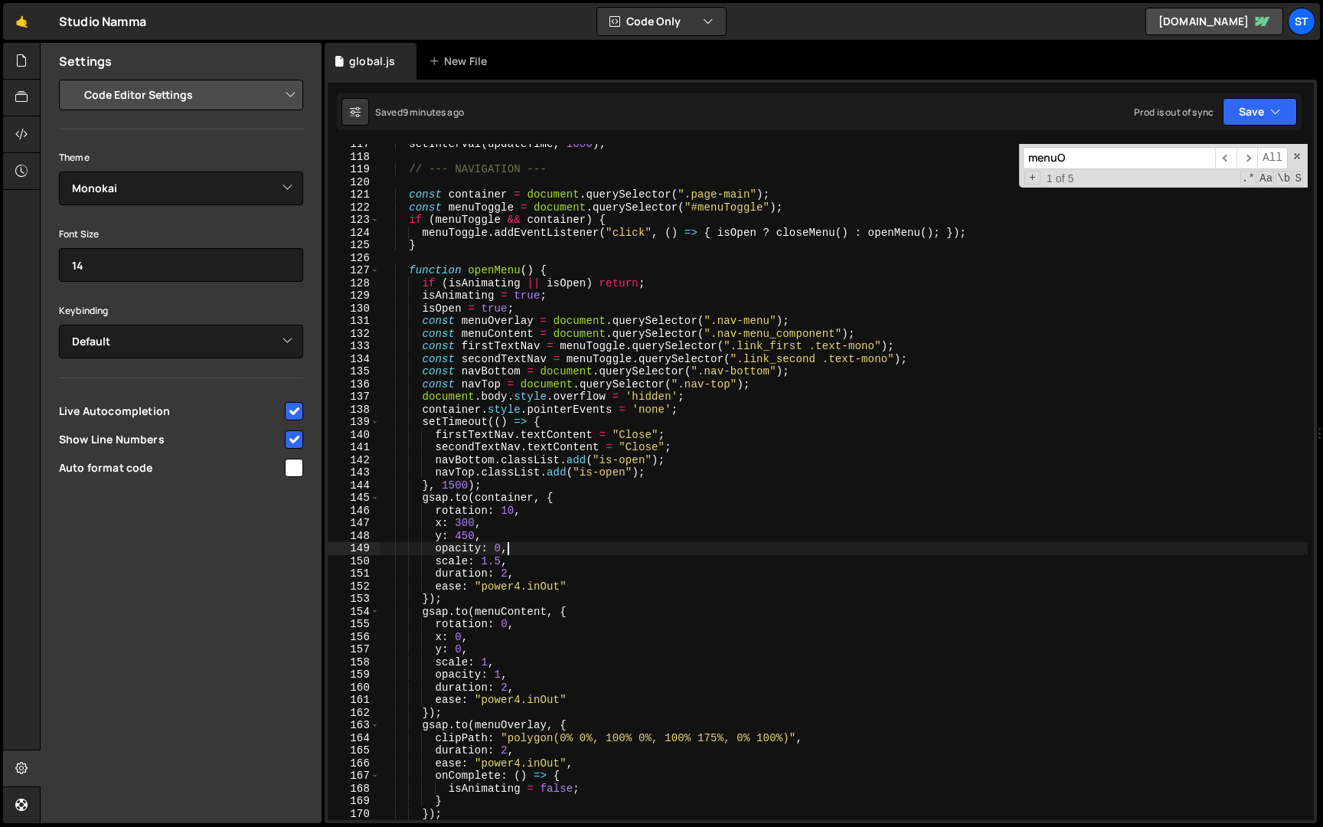
scroll to position [1342, 0]
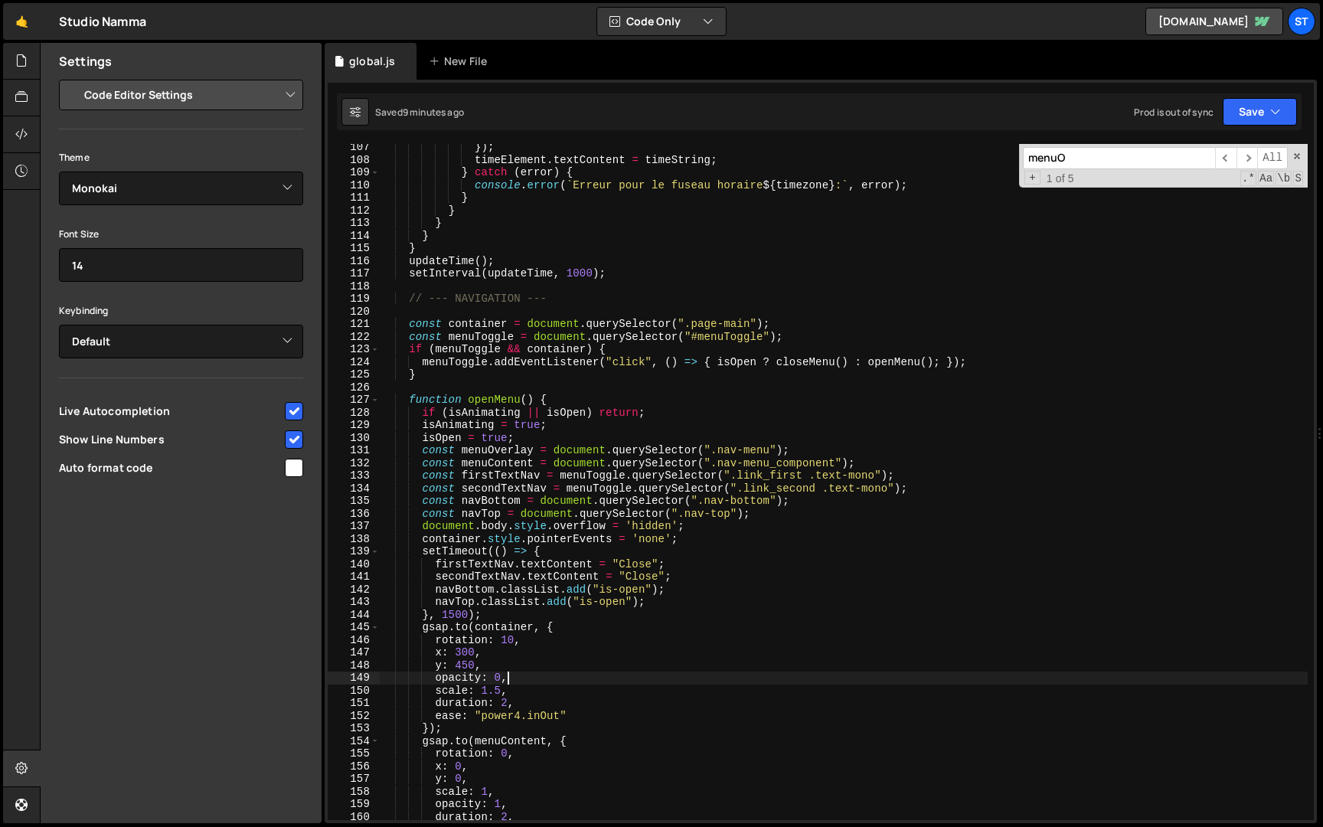
click at [1080, 161] on input "menuO" at bounding box center [1119, 158] width 192 height 22
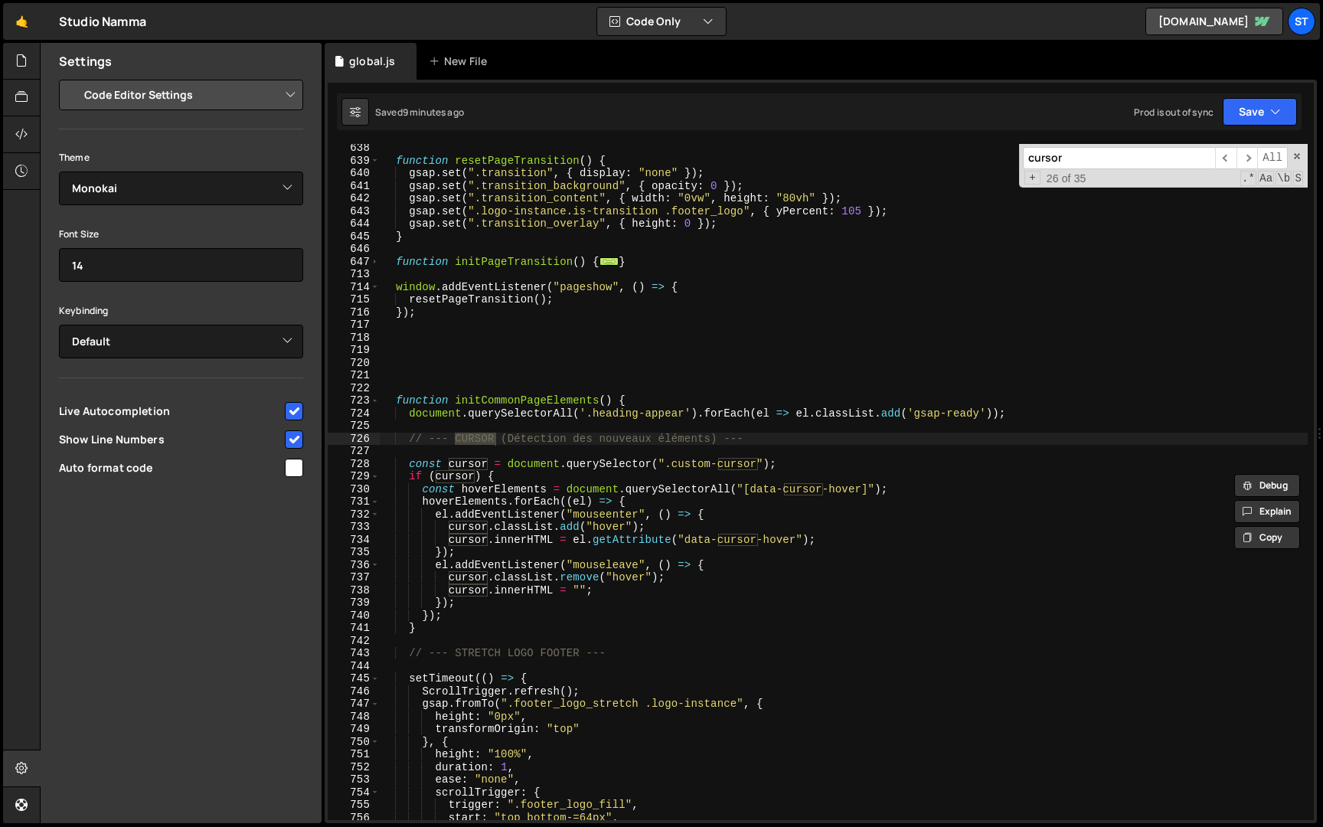
scroll to position [4980, 0]
paste input "// --- CURSOR (Création unique) ---"
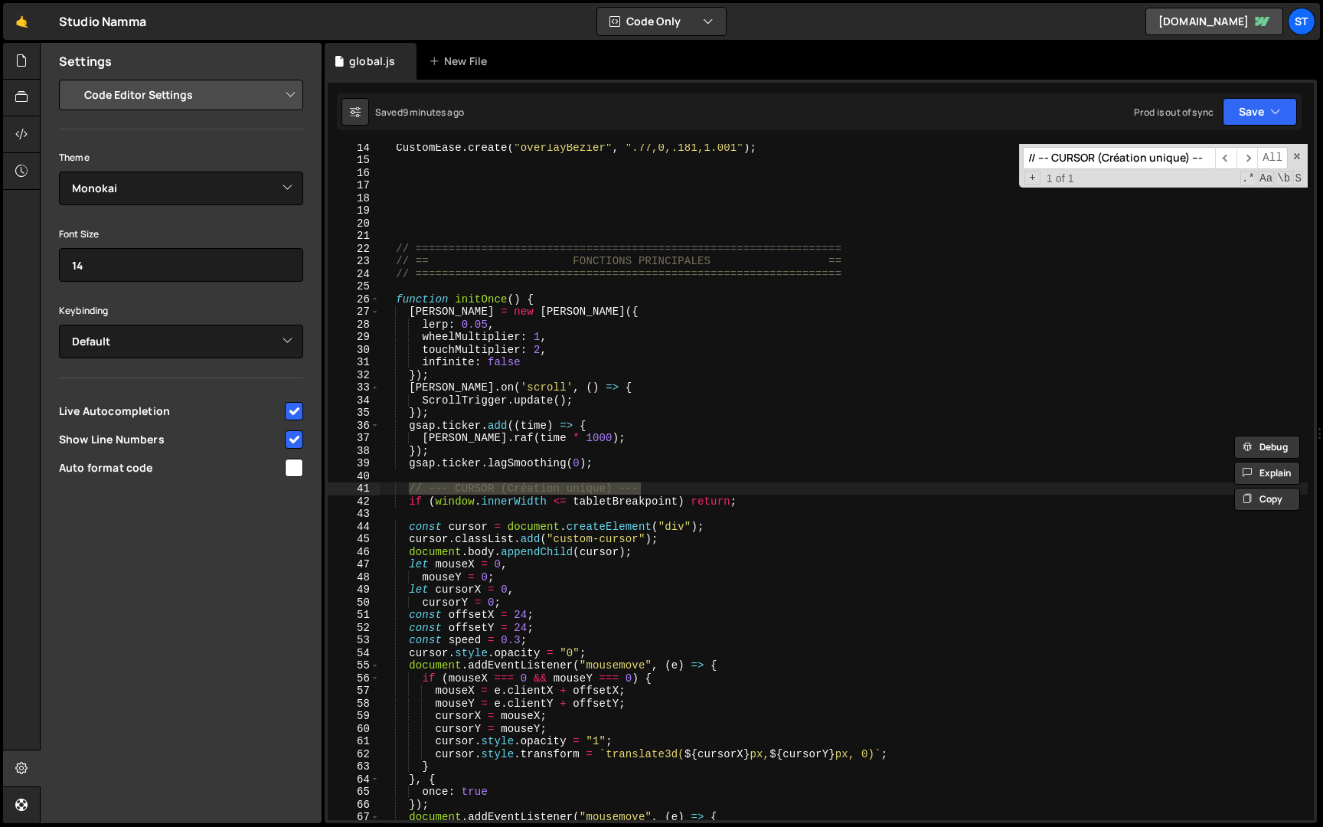
type input "// --- CURSOR (Création unique) ---"
click at [560, 503] on div "CustomEase . create ( "overlayBezier" , ".77,0,.181,1.001" ) ; // =============…" at bounding box center [844, 491] width 928 height 701
drag, startPoint x: 683, startPoint y: 499, endPoint x: 733, endPoint y: 499, distance: 50.5
click at [733, 499] on div "CustomEase . create ( "overlayBezier" , ".77,0,.181,1.001" ) ; // =============…" at bounding box center [844, 491] width 928 height 701
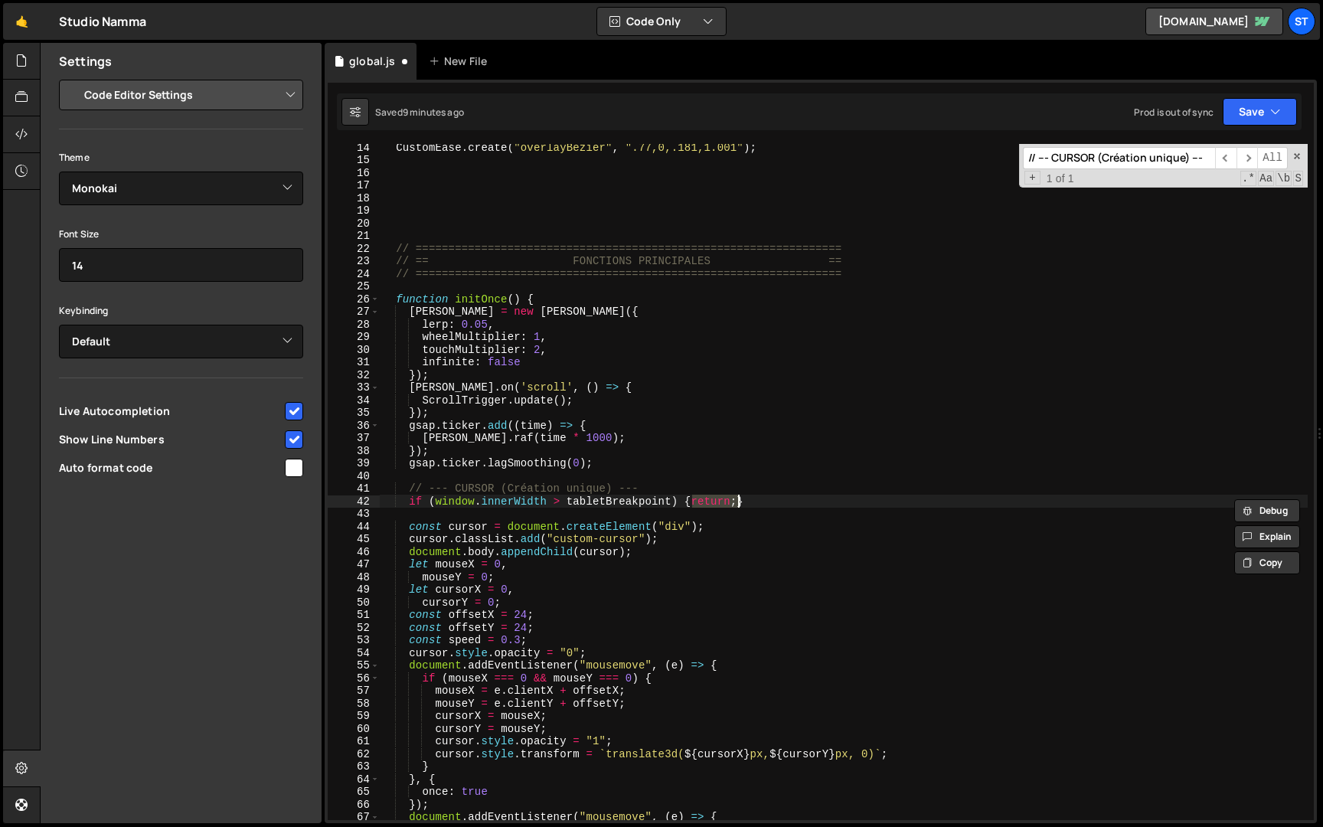
scroll to position [0, 21]
click at [755, 503] on div "CustomEase . create ( "overlayBezier" , ".77,0,.181,1.001" ) ; // =============…" at bounding box center [844, 491] width 928 height 701
drag, startPoint x: 767, startPoint y: 503, endPoint x: 686, endPoint y: 502, distance: 81.1
click at [686, 502] on div "CustomEase . create ( "overlayBezier" , ".77,0,.181,1.001" ) ; // =============…" at bounding box center [844, 491] width 928 height 701
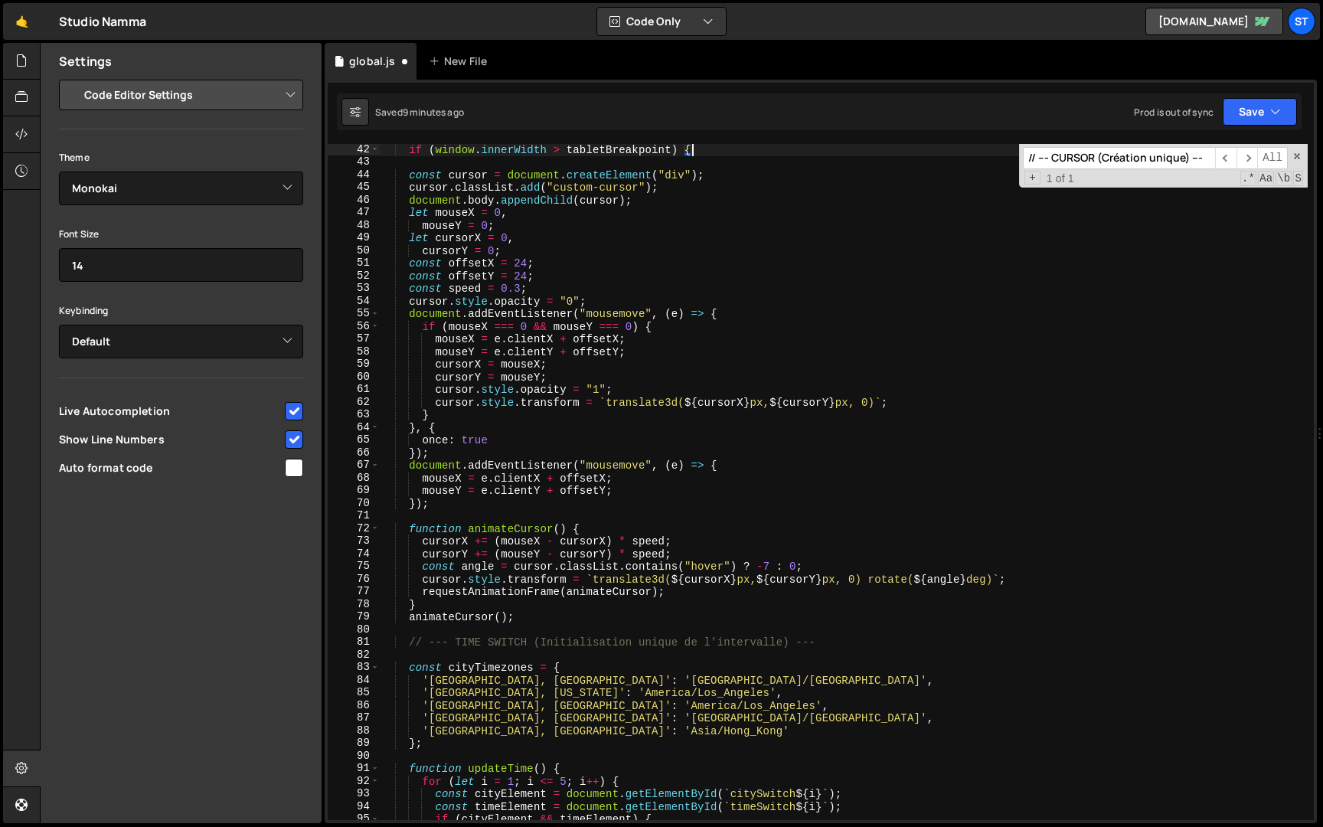
scroll to position [519, 0]
click at [526, 617] on div "if ( window . innerWidth > tabletBreakpoint ) { const cursor = document . creat…" at bounding box center [844, 492] width 928 height 701
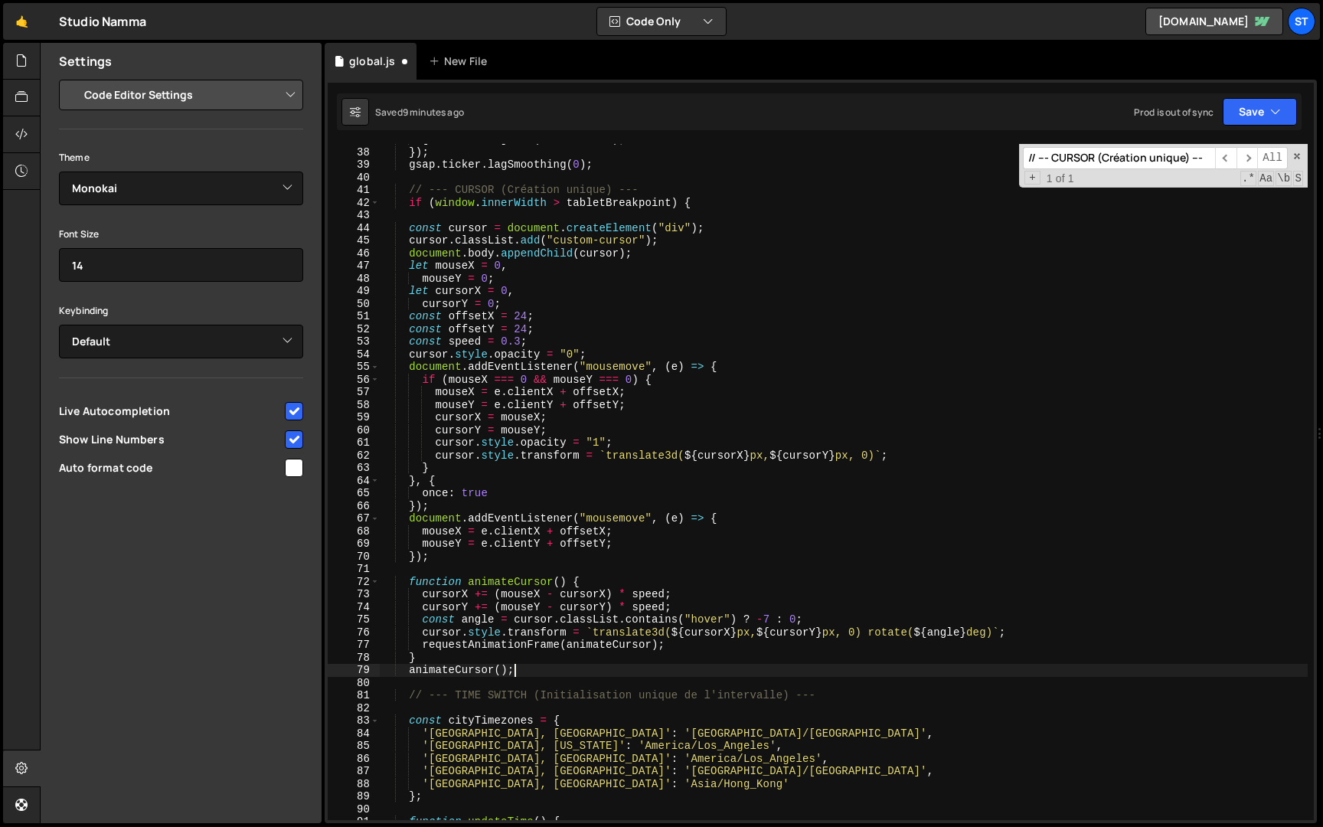
scroll to position [465, 0]
click at [410, 227] on div "[PERSON_NAME] . raf ( time * 1000 ) ; }) ; gsap . ticker . lagSmoothing ( 0 ) ;…" at bounding box center [844, 483] width 928 height 701
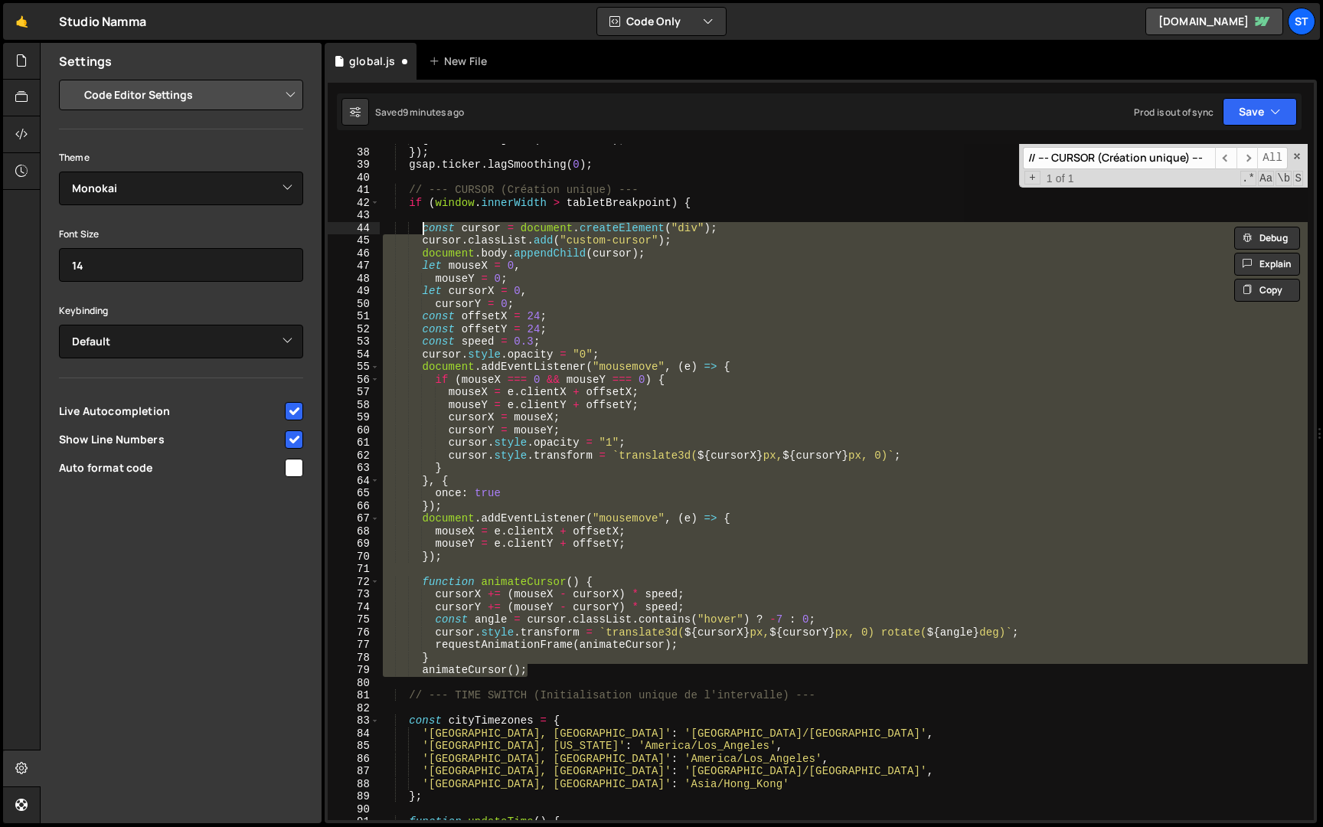
click at [550, 668] on div "[PERSON_NAME] . raf ( time * 1000 ) ; }) ; gsap . ticker . lagSmoothing ( 0 ) ;…" at bounding box center [844, 482] width 928 height 676
type textarea "animateCursor();"
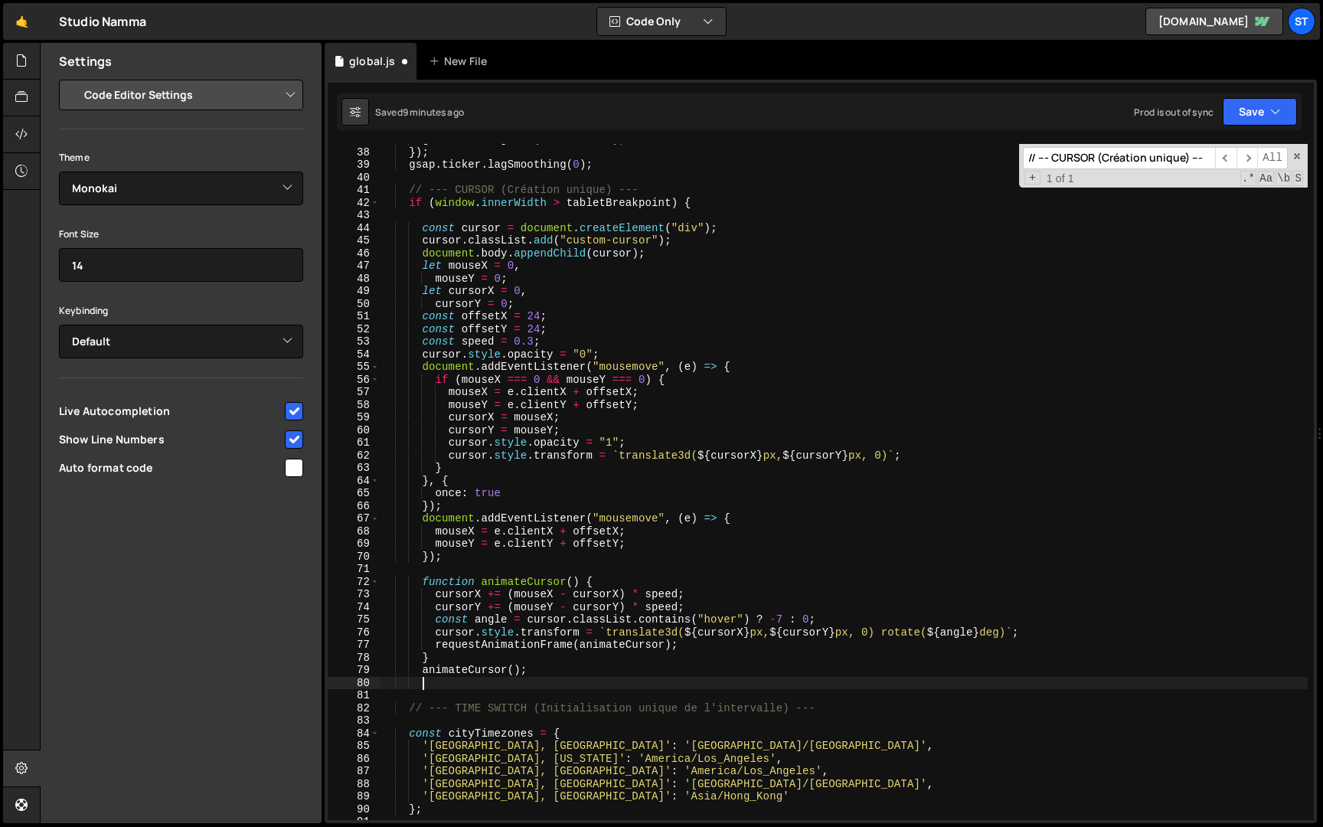
type textarea "}"
click at [573, 214] on div "[PERSON_NAME] . raf ( time * 1000 ) ; }) ; gsap . ticker . lagSmoothing ( 0 ) ;…" at bounding box center [844, 483] width 928 height 701
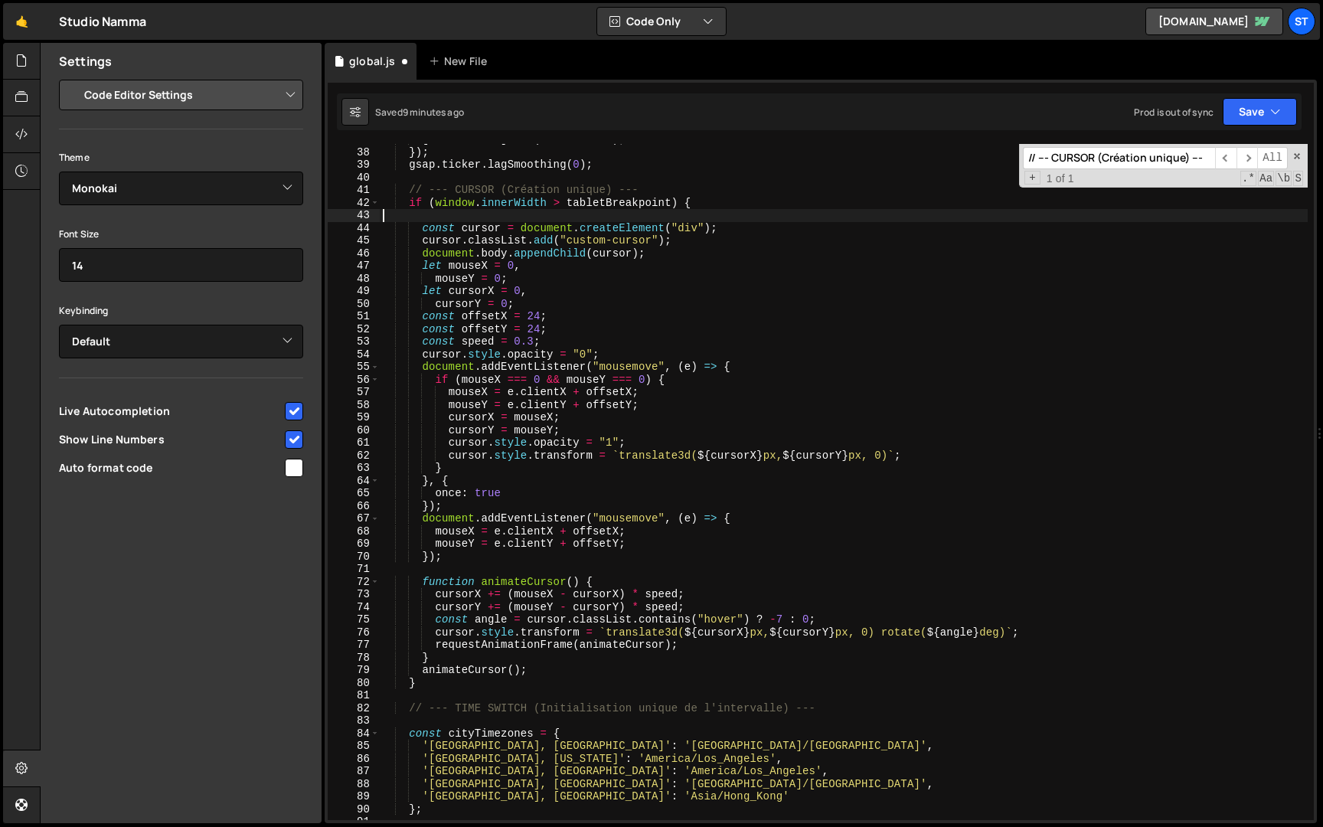
scroll to position [0, 0]
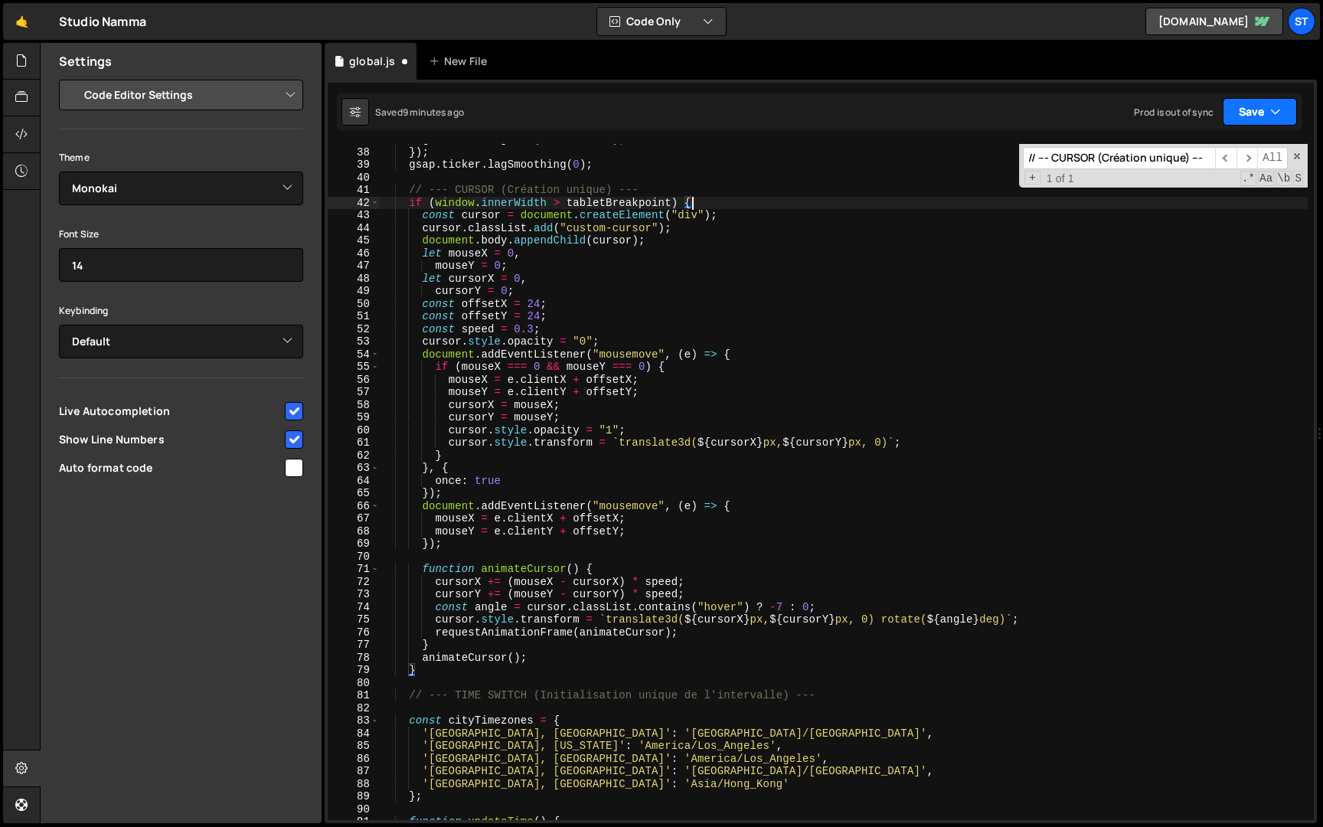
type textarea "if (window.innerWidth > tabletBreakpoint) {"
click at [1266, 107] on button "Save" at bounding box center [1259, 112] width 74 height 28
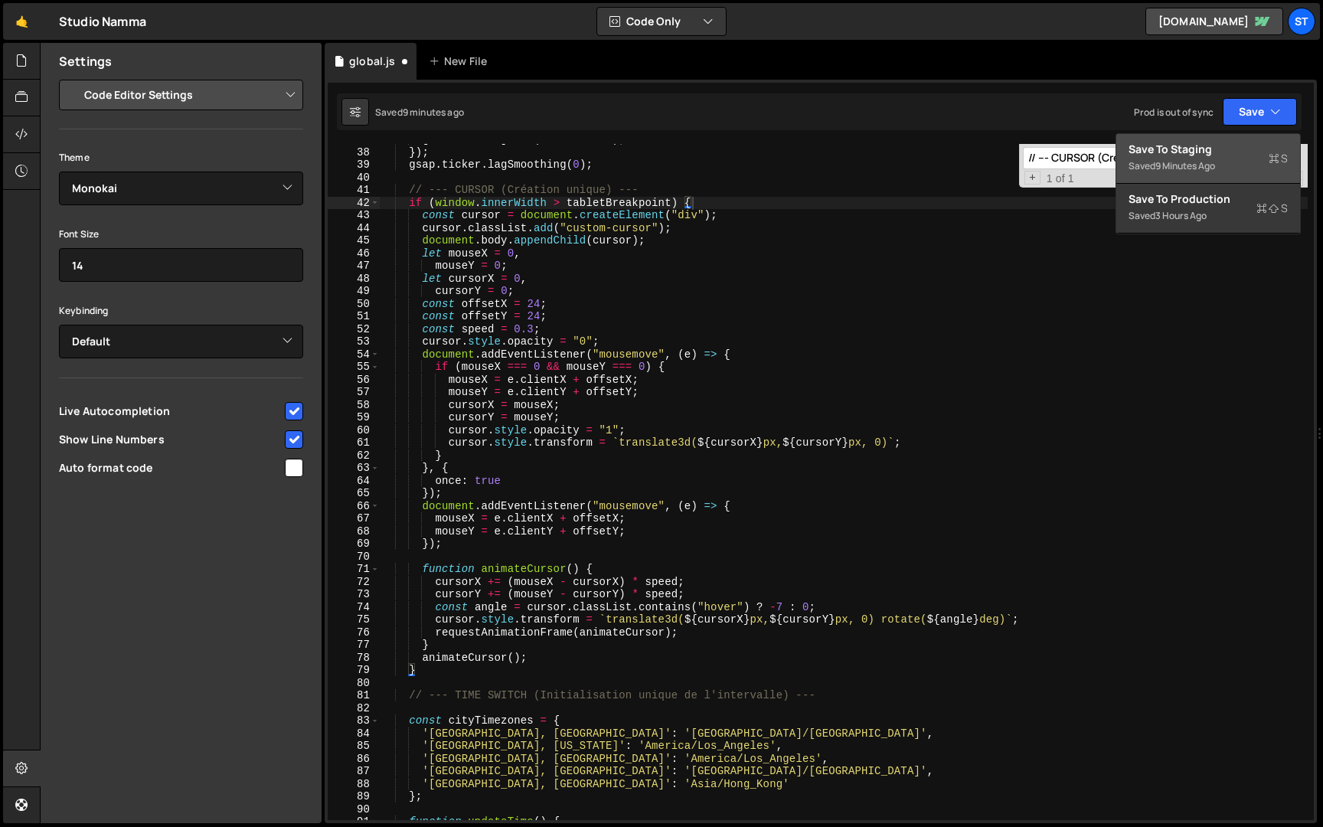
click at [1224, 139] on button "Save to Staging S Saved 9 minutes ago" at bounding box center [1208, 159] width 184 height 50
